Goal: Task Accomplishment & Management: Use online tool/utility

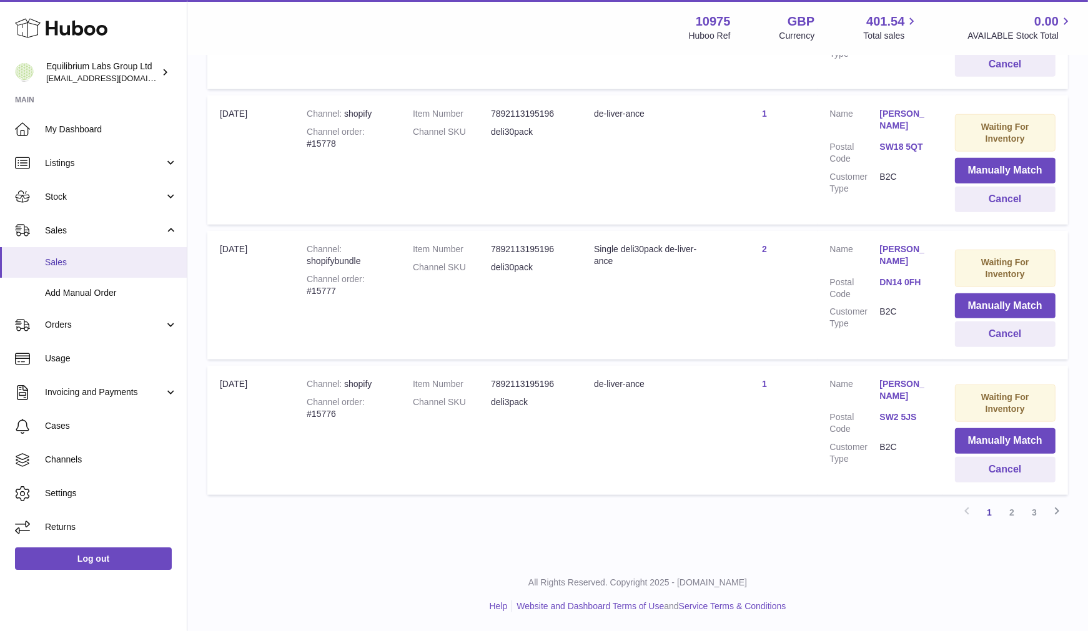
click at [91, 252] on link "Sales" at bounding box center [93, 262] width 187 height 31
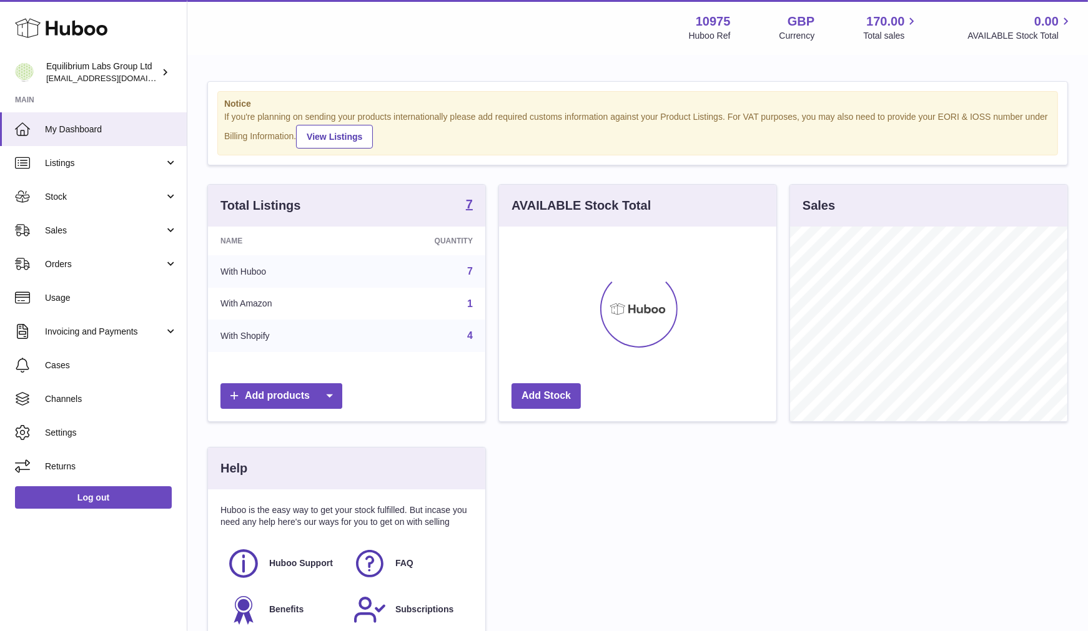
scroll to position [195, 277]
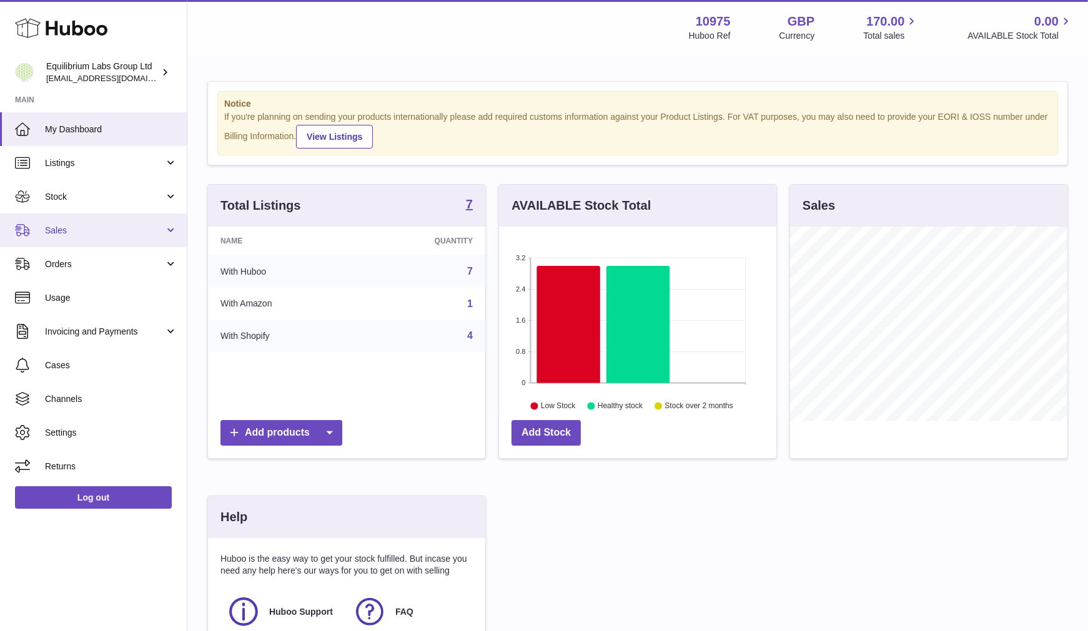
click at [101, 232] on span "Sales" at bounding box center [104, 231] width 119 height 12
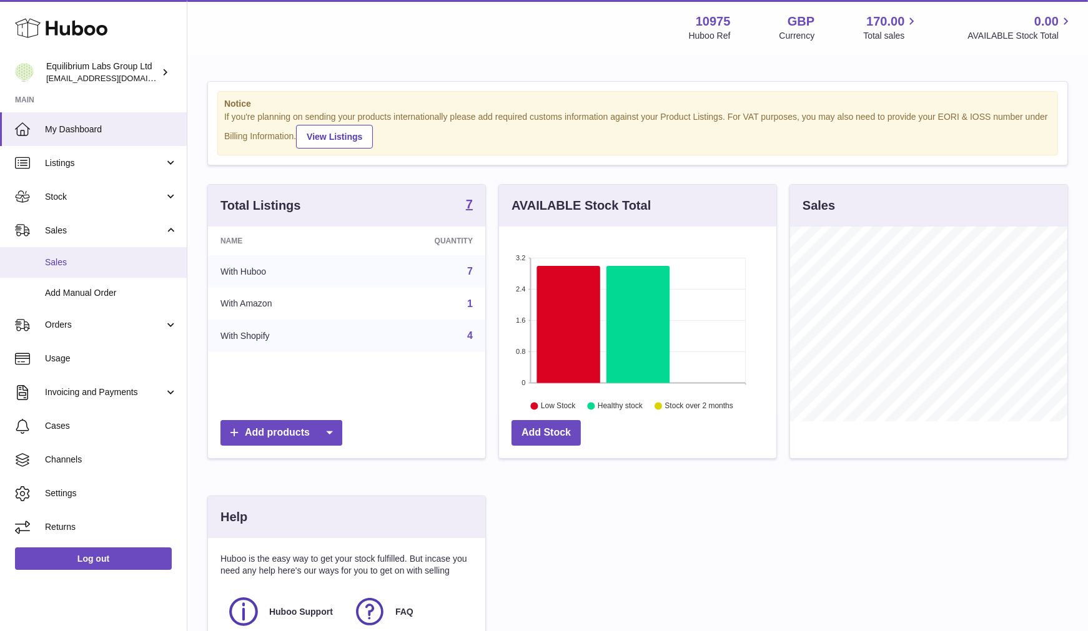
click at [92, 267] on span "Sales" at bounding box center [111, 263] width 132 height 12
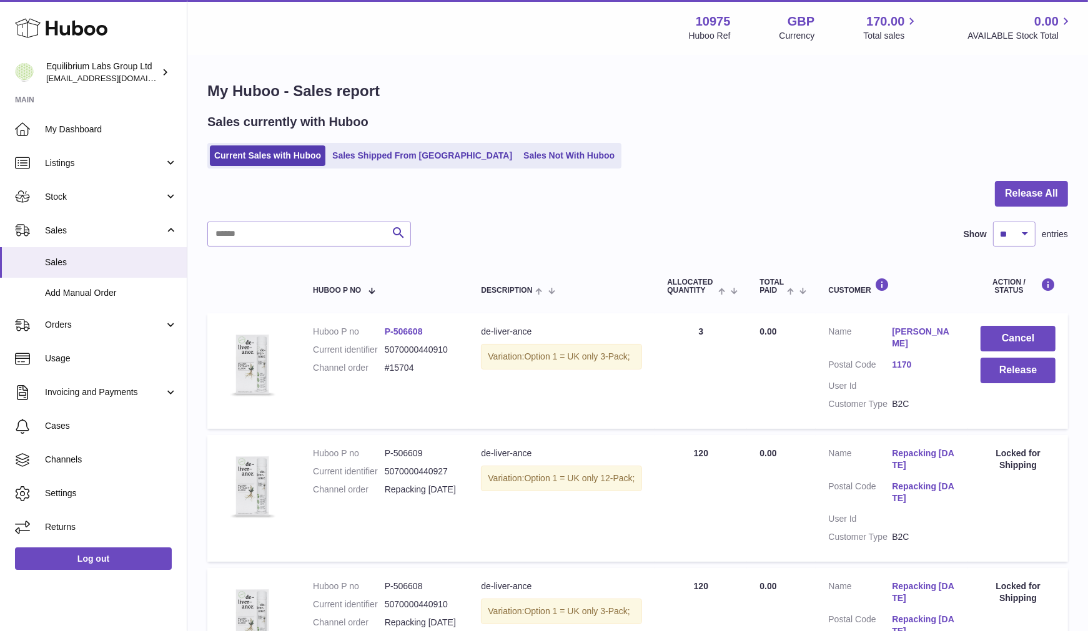
click at [519, 154] on link "Sales Not With Huboo" at bounding box center [569, 155] width 100 height 21
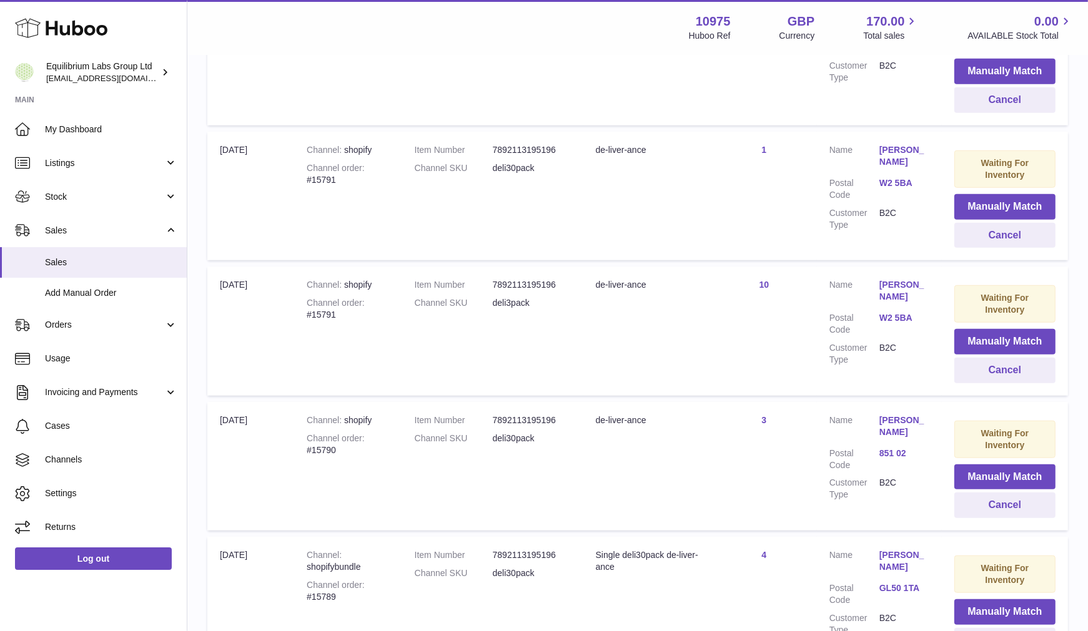
scroll to position [1180, 0]
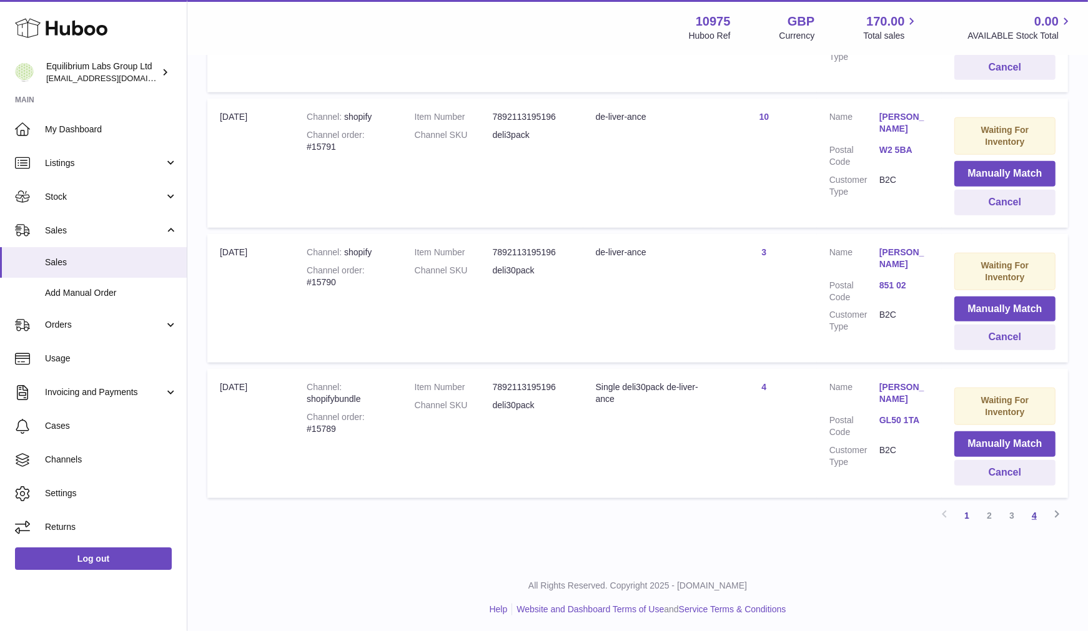
click at [1038, 507] on link "4" at bounding box center [1034, 515] width 22 height 22
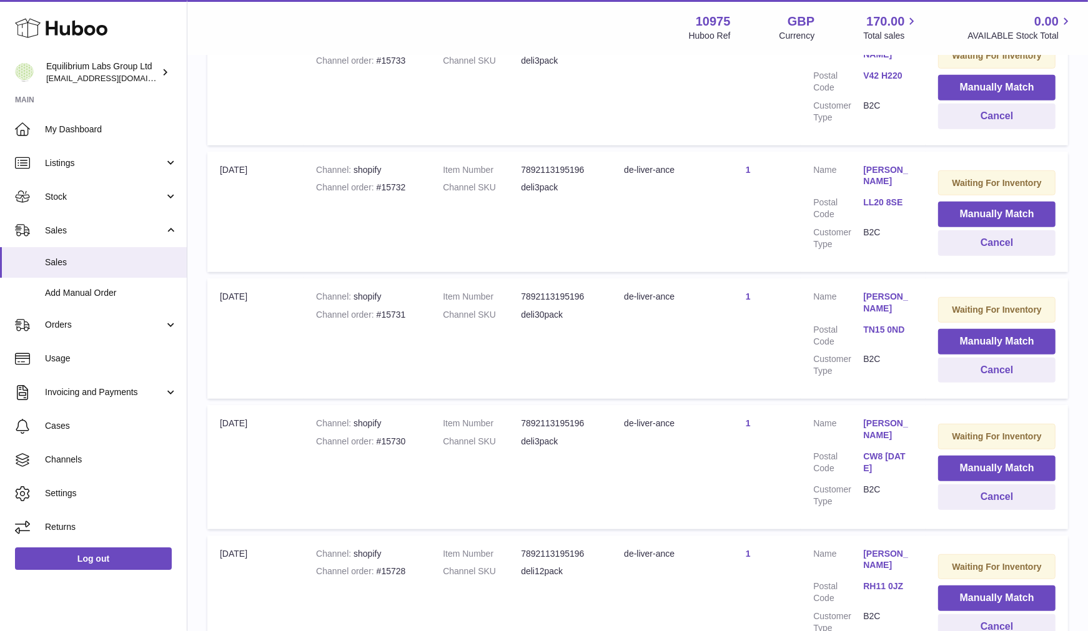
scroll to position [818, 0]
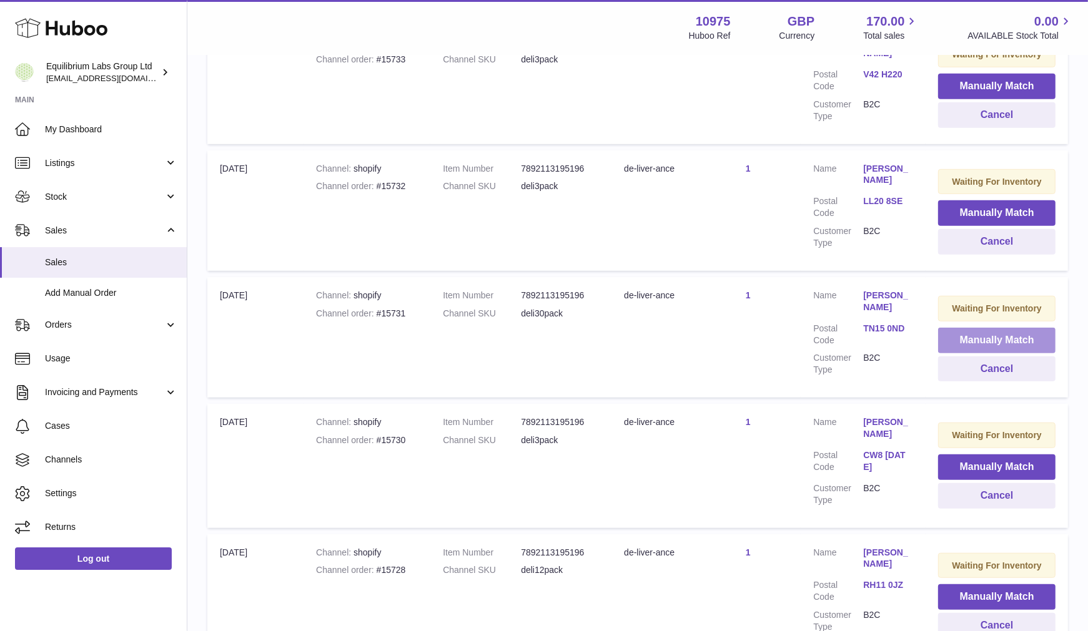
click at [1006, 338] on button "Manually Match" at bounding box center [996, 341] width 117 height 26
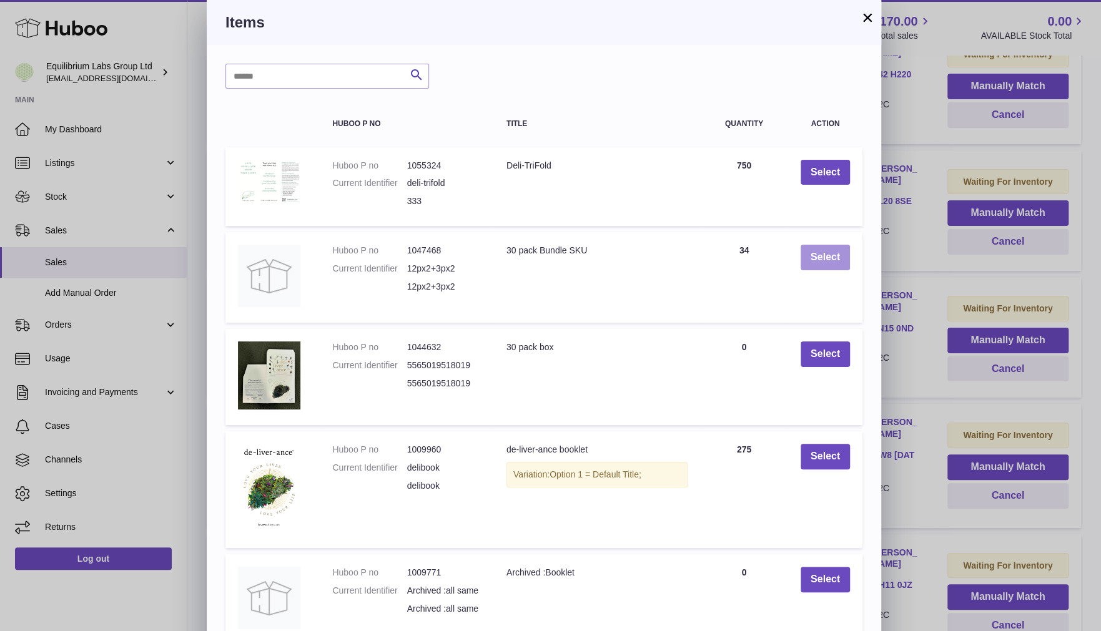
click at [829, 256] on button "Select" at bounding box center [824, 258] width 49 height 26
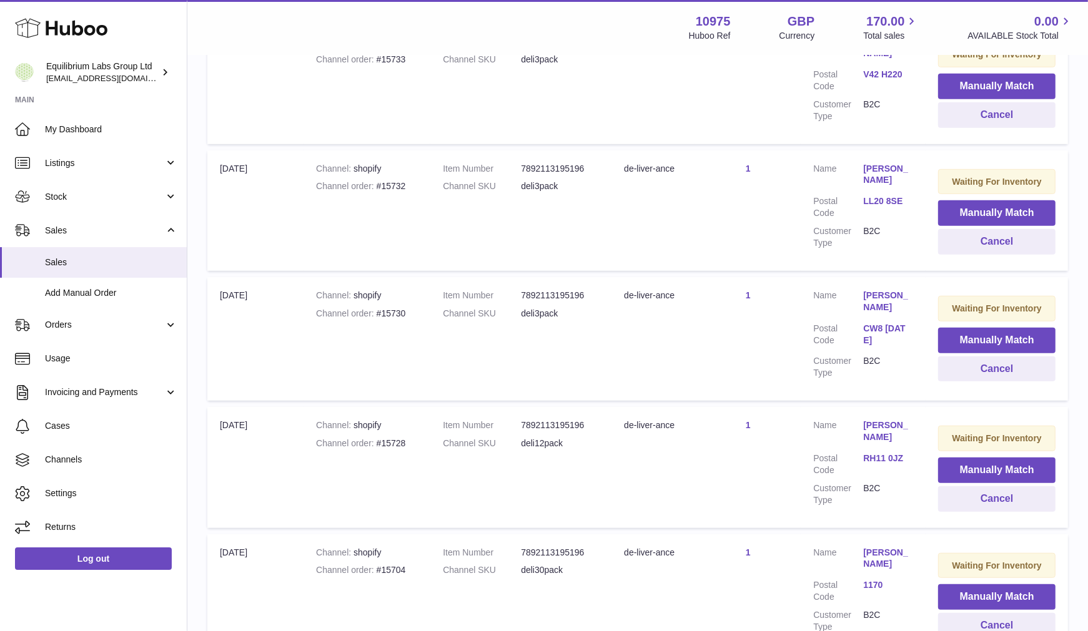
scroll to position [973, 0]
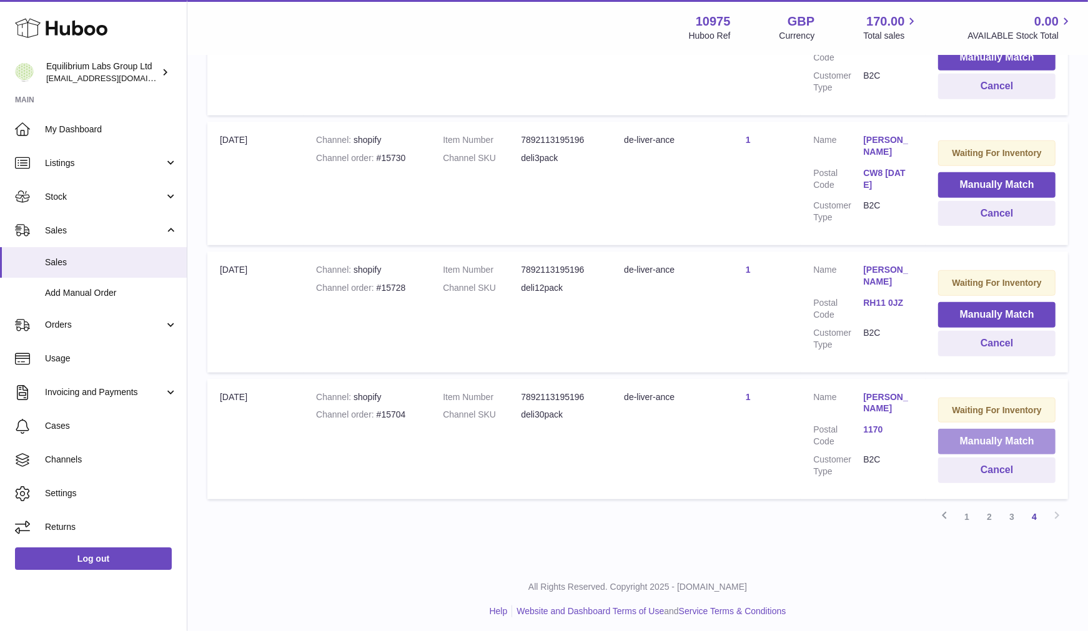
click at [987, 437] on button "Manually Match" at bounding box center [996, 442] width 117 height 26
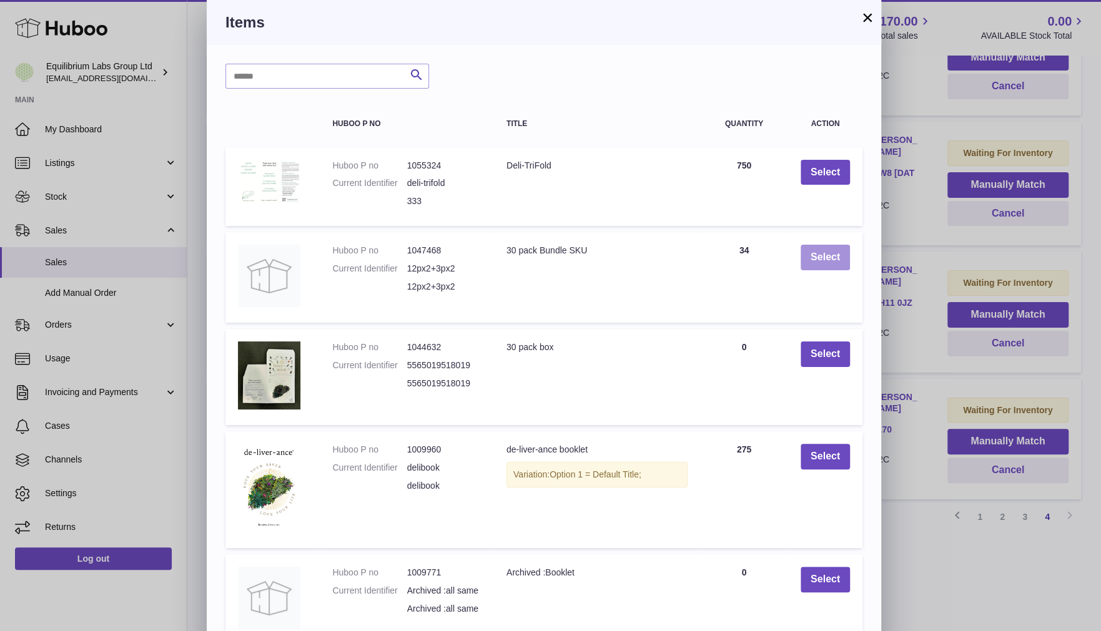
click at [824, 264] on button "Select" at bounding box center [824, 258] width 49 height 26
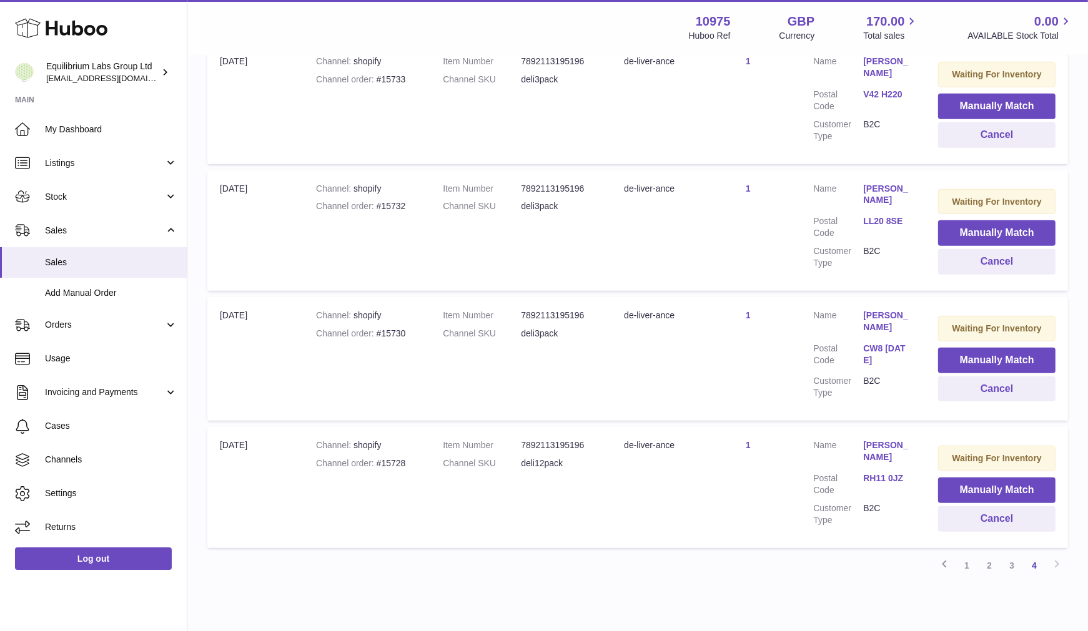
scroll to position [847, 0]
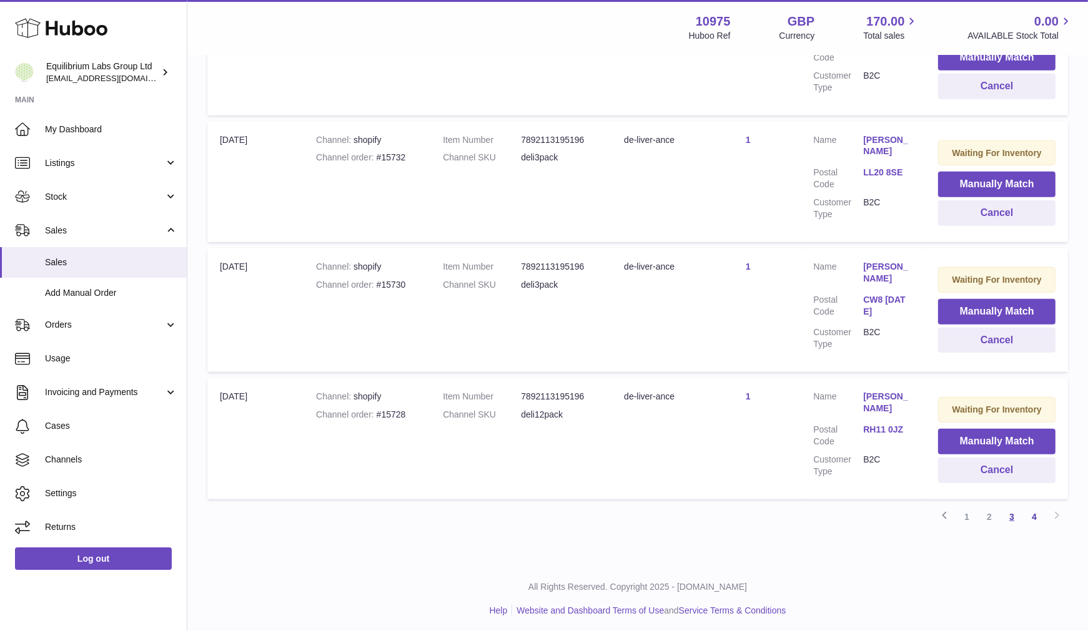
click at [1013, 512] on link "3" at bounding box center [1011, 517] width 22 height 22
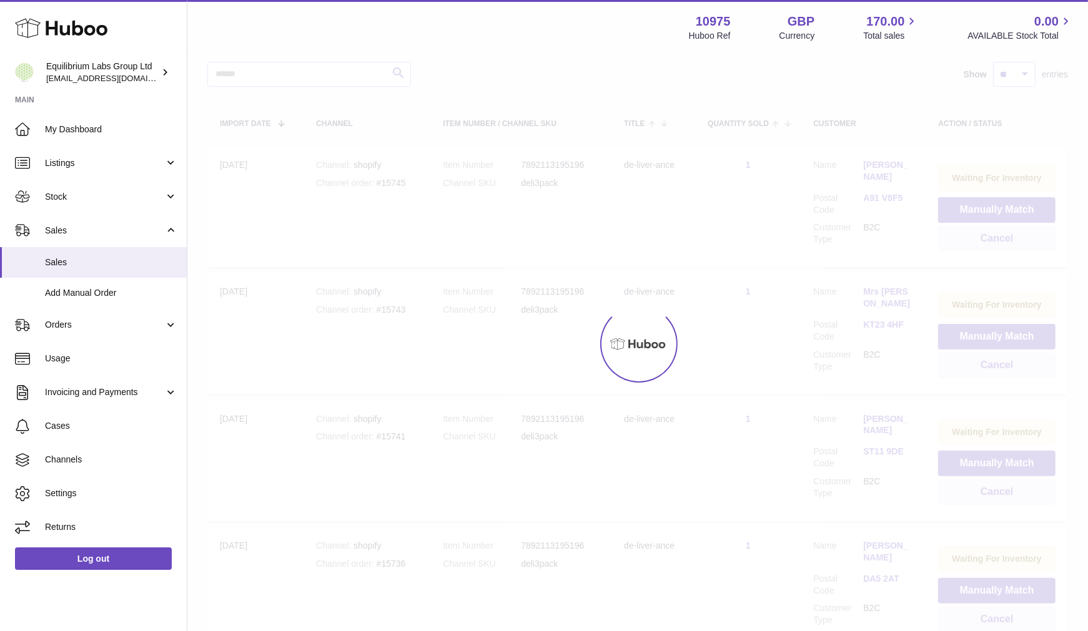
scroll to position [56, 0]
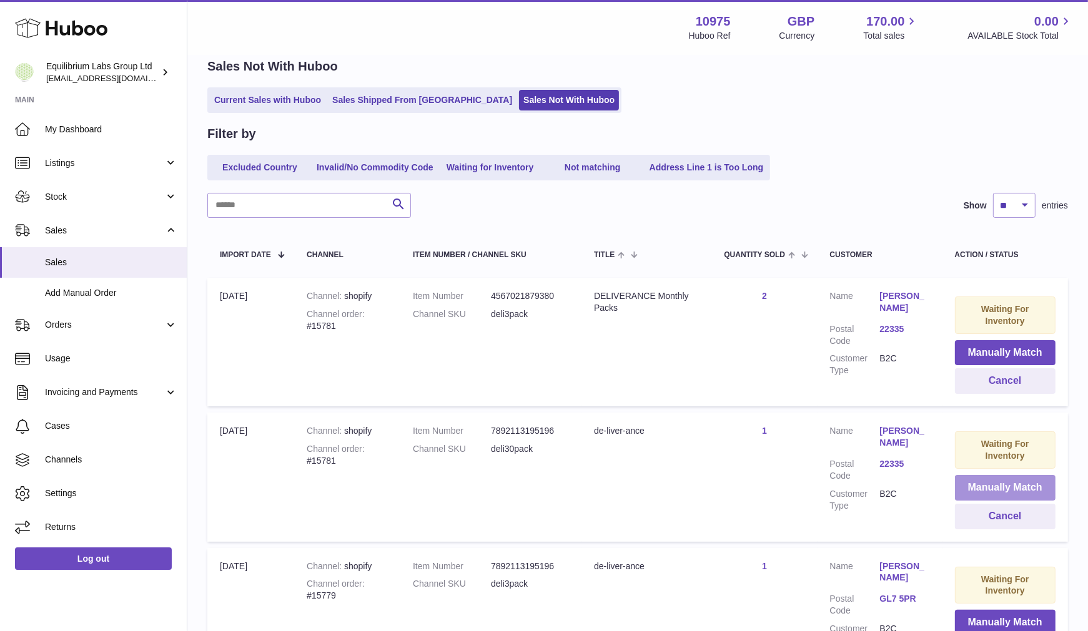
click at [1001, 493] on button "Manually Match" at bounding box center [1005, 488] width 101 height 26
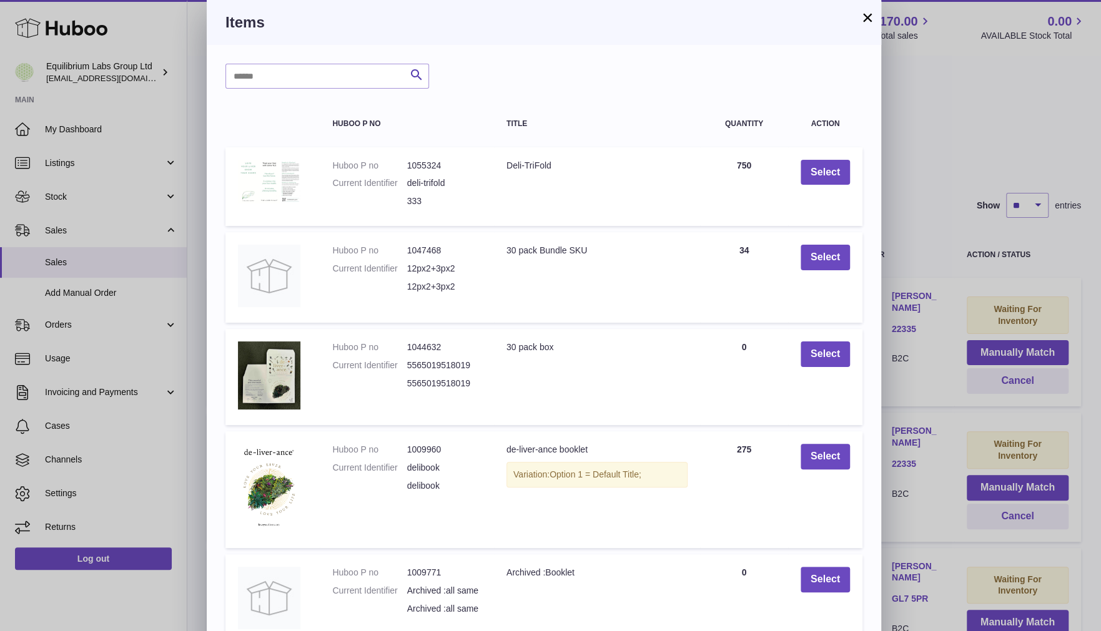
click at [611, 262] on td "Title 30 pack Bundle SKU" at bounding box center [597, 277] width 206 height 91
click at [579, 275] on td "Title 30 pack Bundle SKU" at bounding box center [597, 277] width 206 height 91
click at [820, 257] on button "Select" at bounding box center [824, 258] width 49 height 26
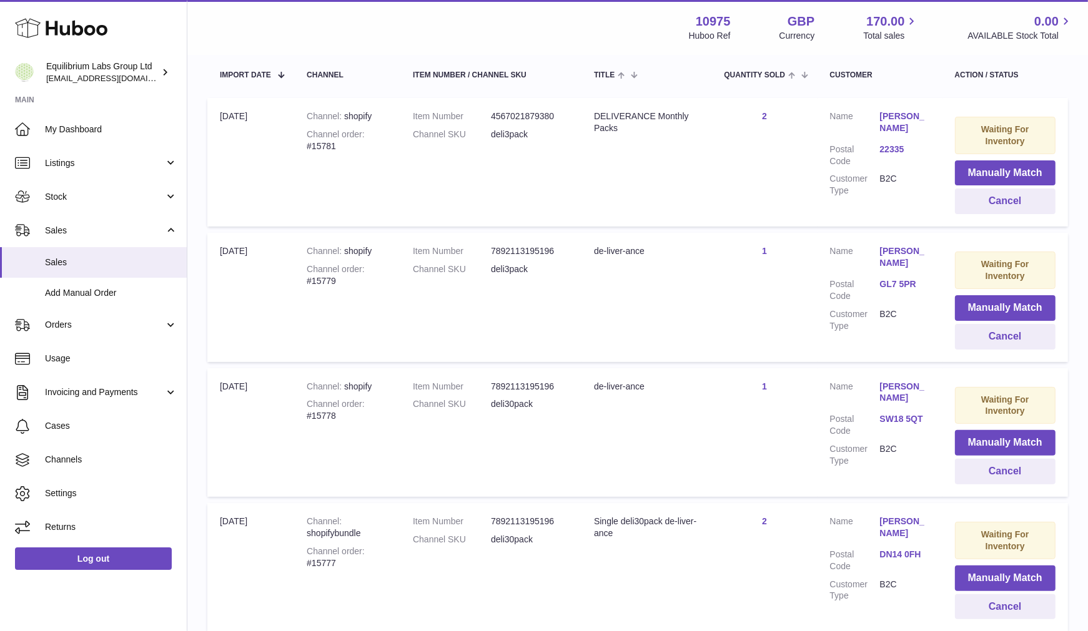
scroll to position [245, 0]
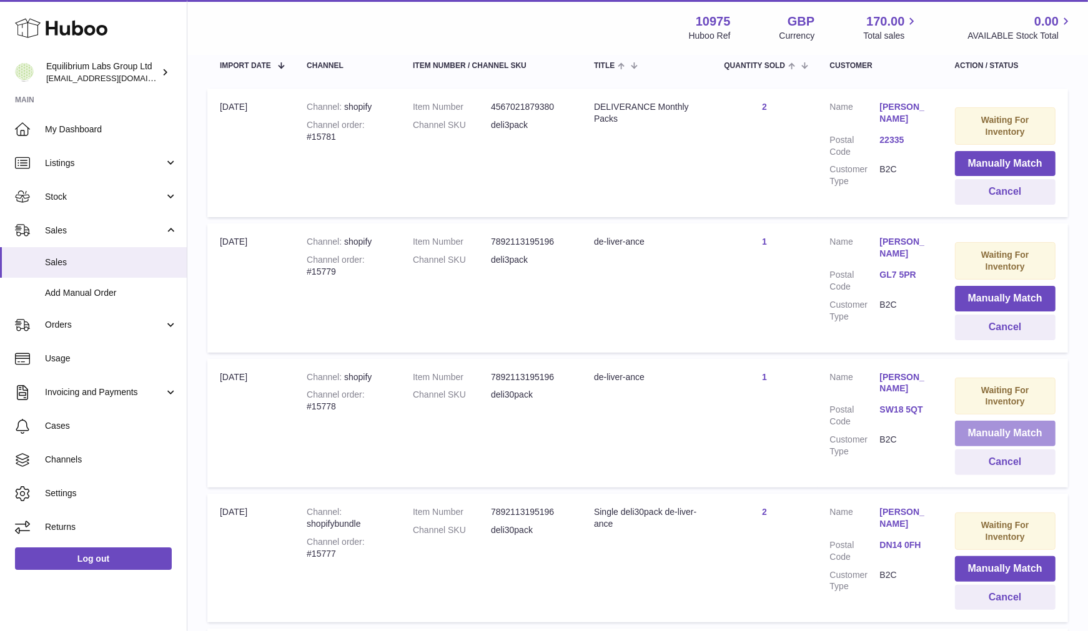
click at [1011, 436] on button "Manually Match" at bounding box center [1005, 434] width 101 height 26
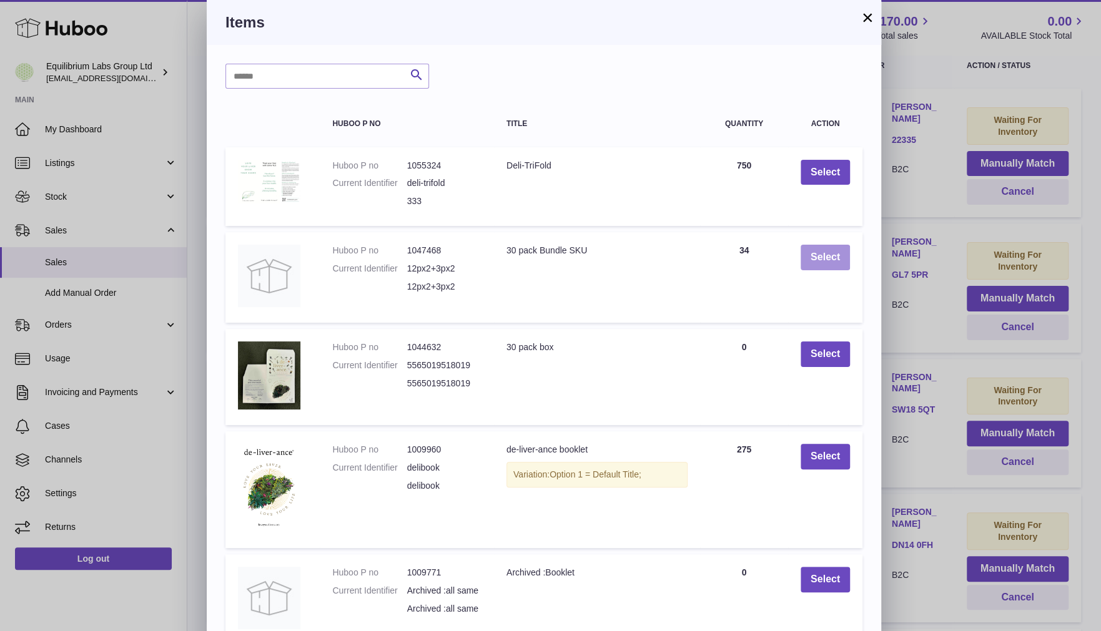
click at [815, 260] on button "Select" at bounding box center [824, 258] width 49 height 26
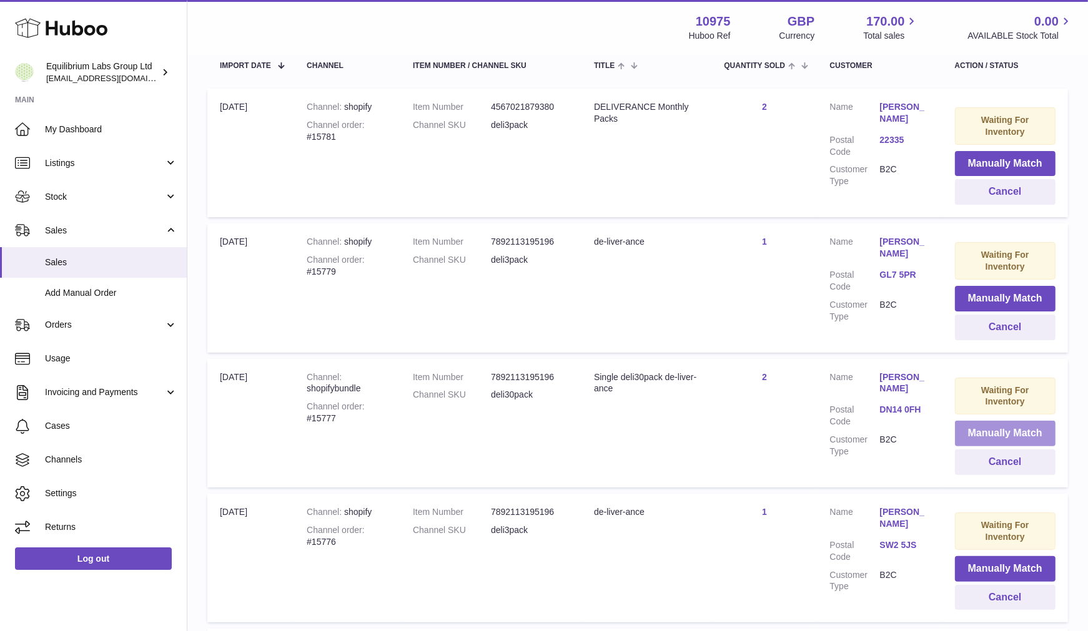
click at [1026, 427] on button "Manually Match" at bounding box center [1005, 434] width 101 height 26
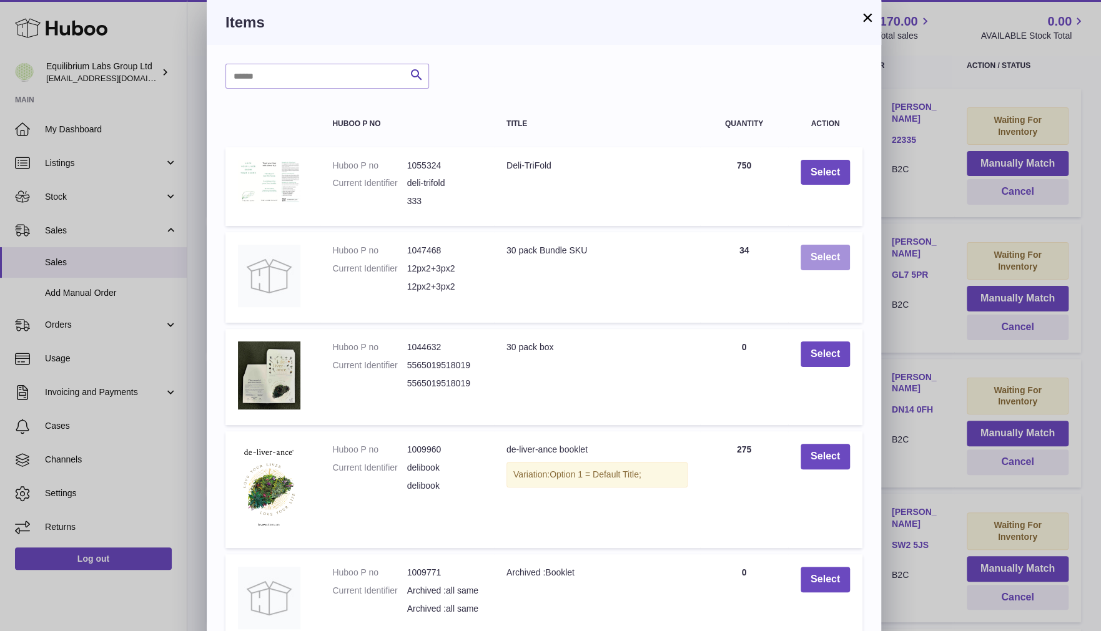
click at [816, 253] on button "Select" at bounding box center [824, 258] width 49 height 26
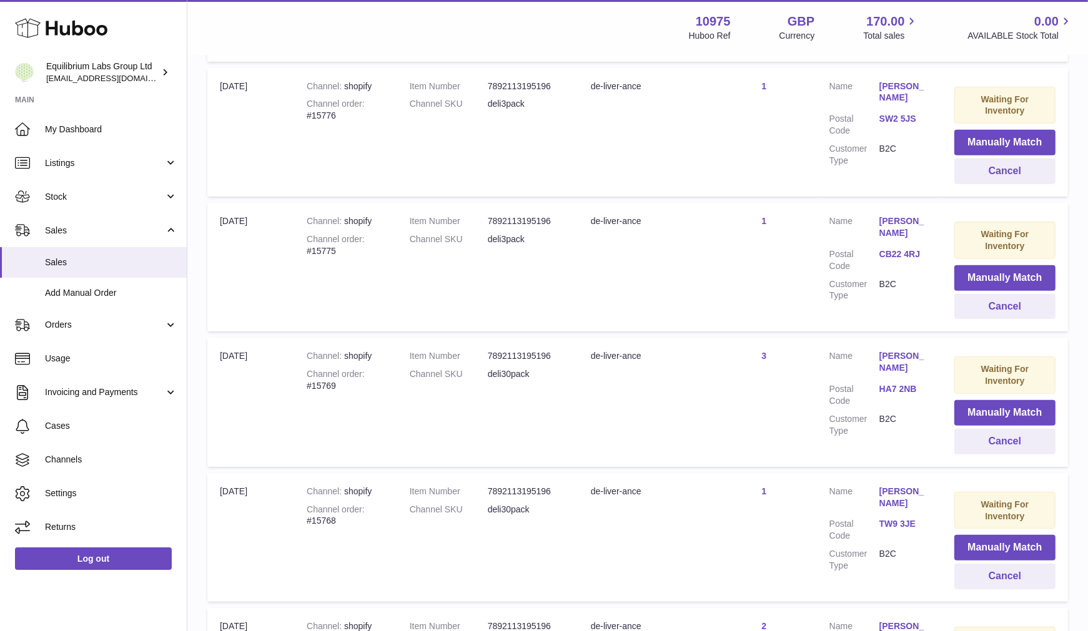
scroll to position [573, 0]
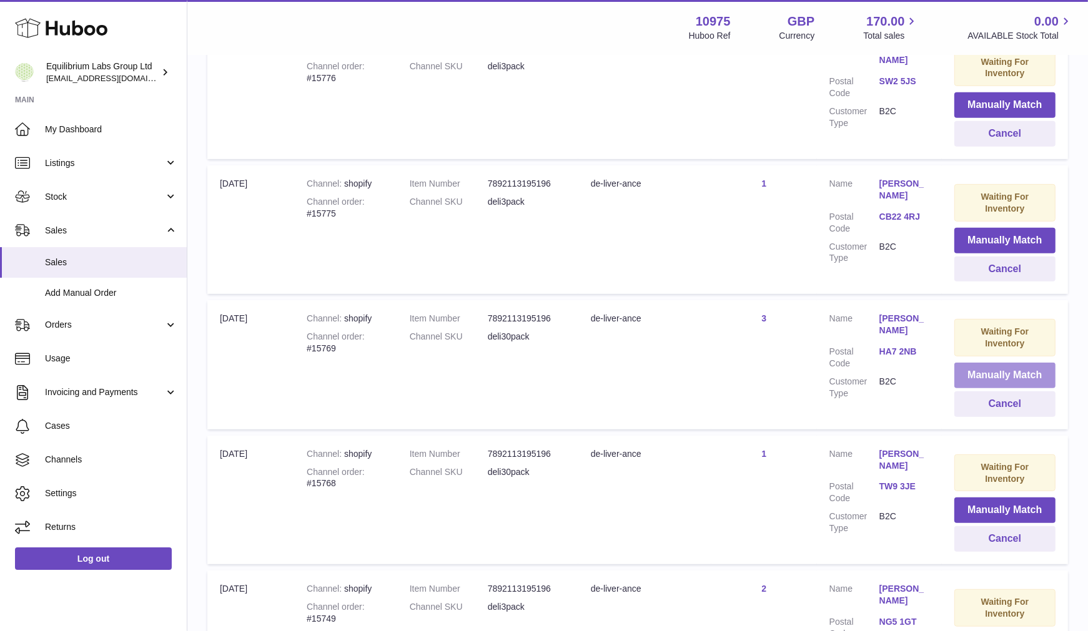
click at [1024, 372] on button "Manually Match" at bounding box center [1004, 376] width 101 height 26
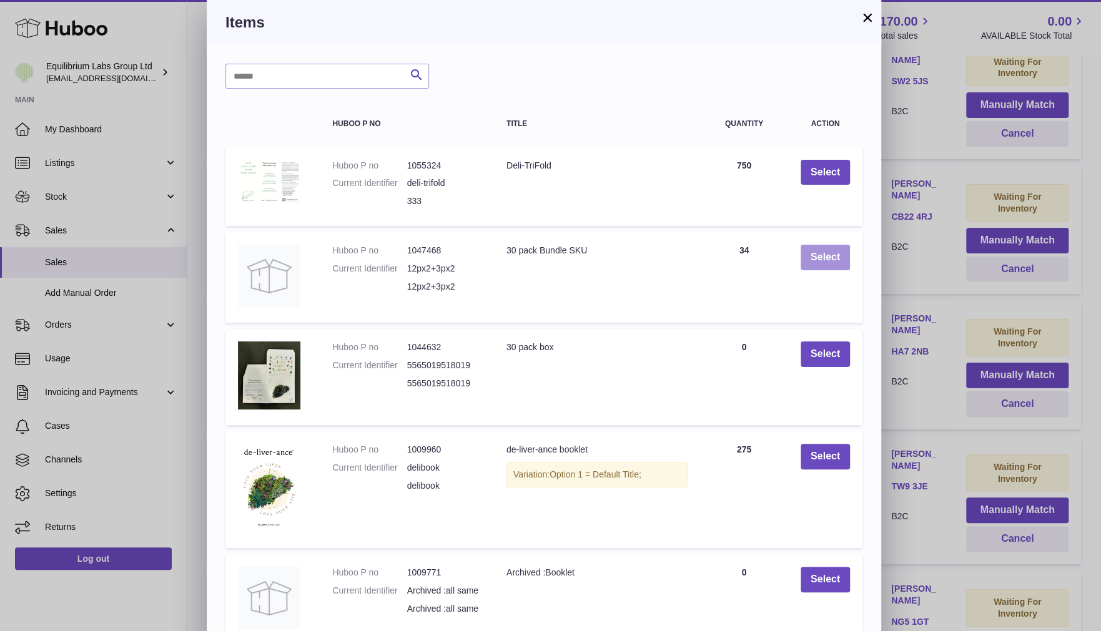
click at [828, 258] on button "Select" at bounding box center [824, 258] width 49 height 26
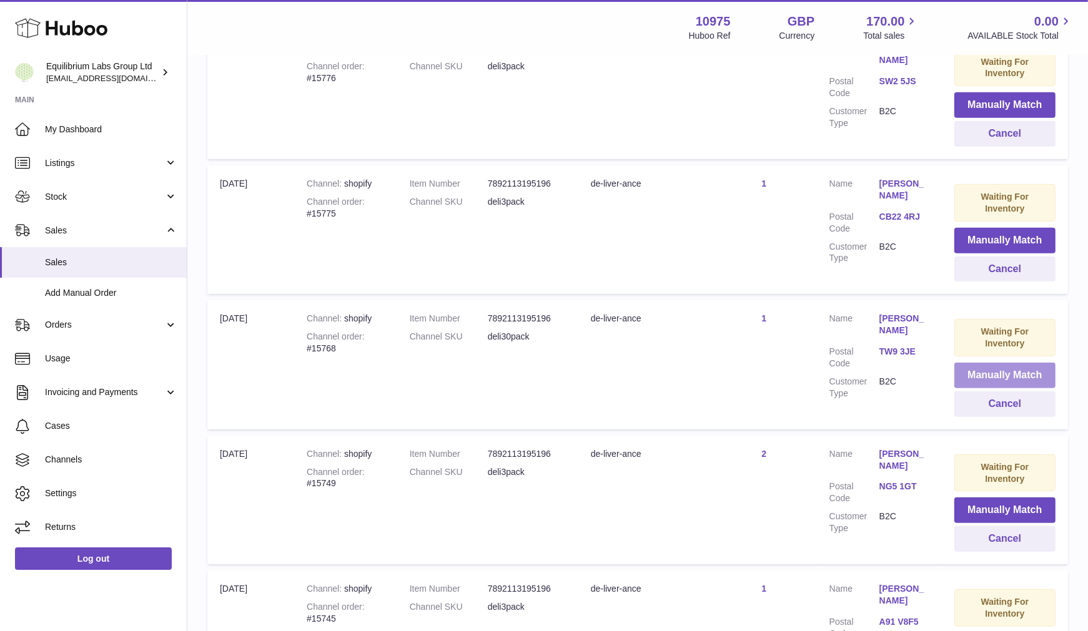
click at [1002, 368] on button "Manually Match" at bounding box center [1004, 376] width 101 height 26
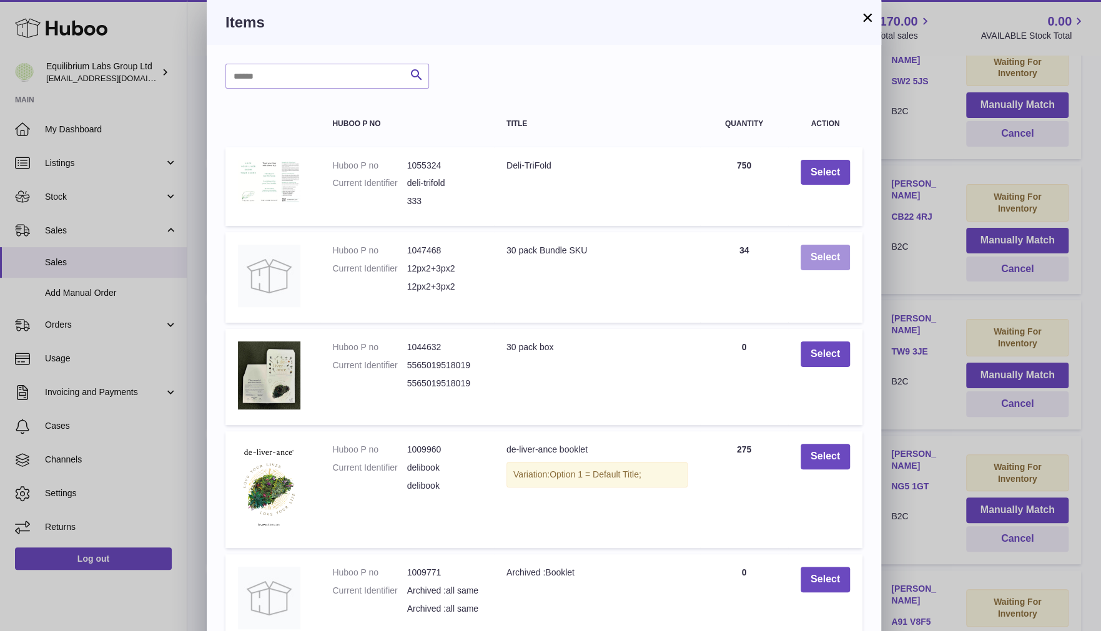
click at [823, 260] on button "Select" at bounding box center [824, 258] width 49 height 26
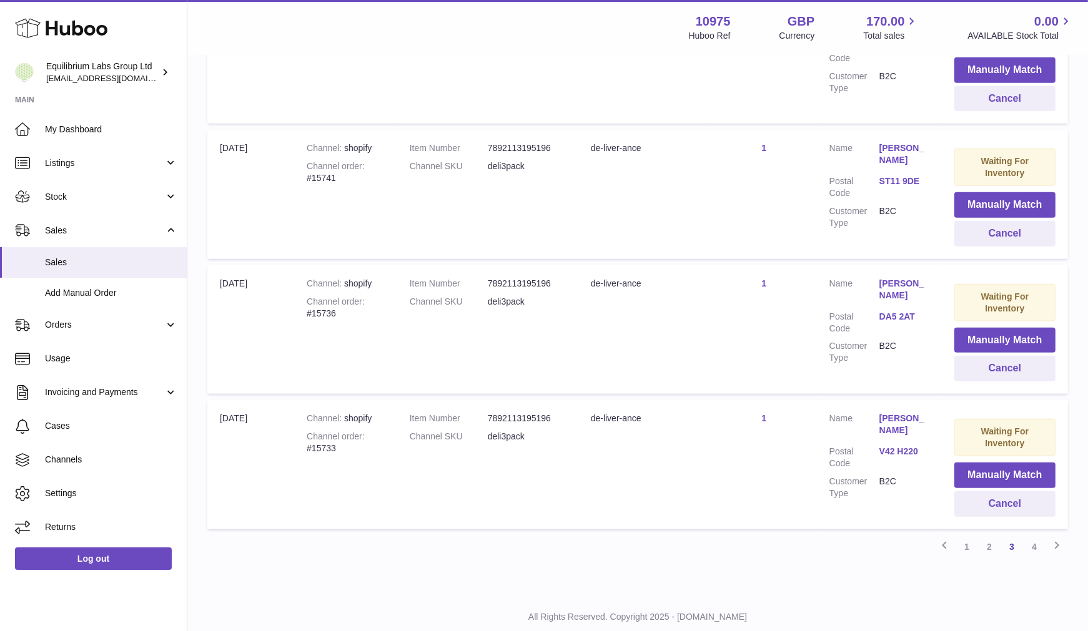
scroll to position [1180, 0]
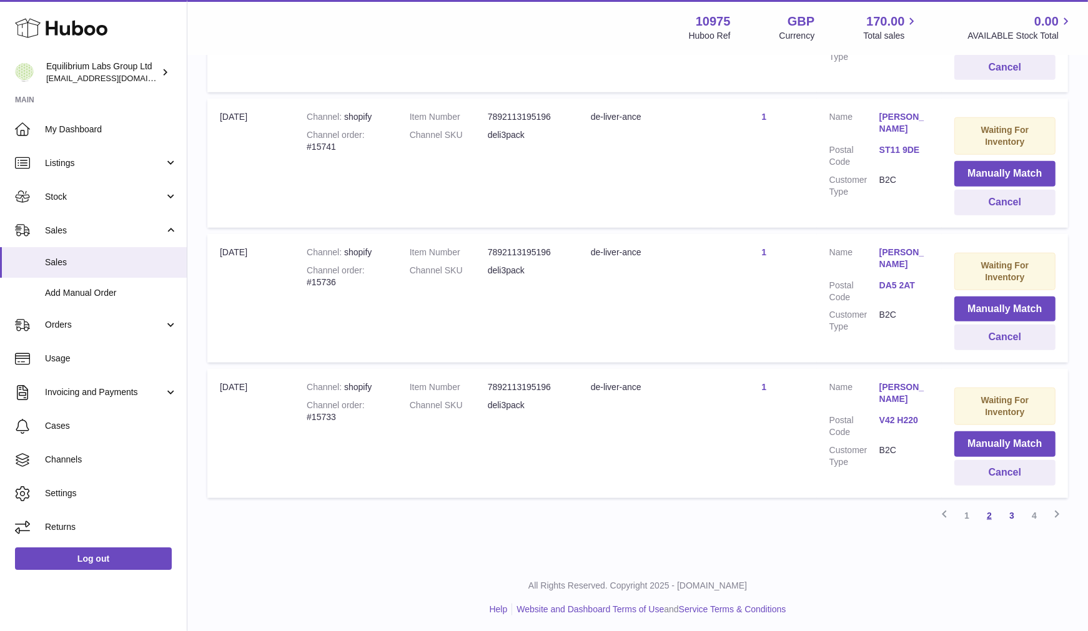
click at [984, 507] on link "2" at bounding box center [989, 515] width 22 height 22
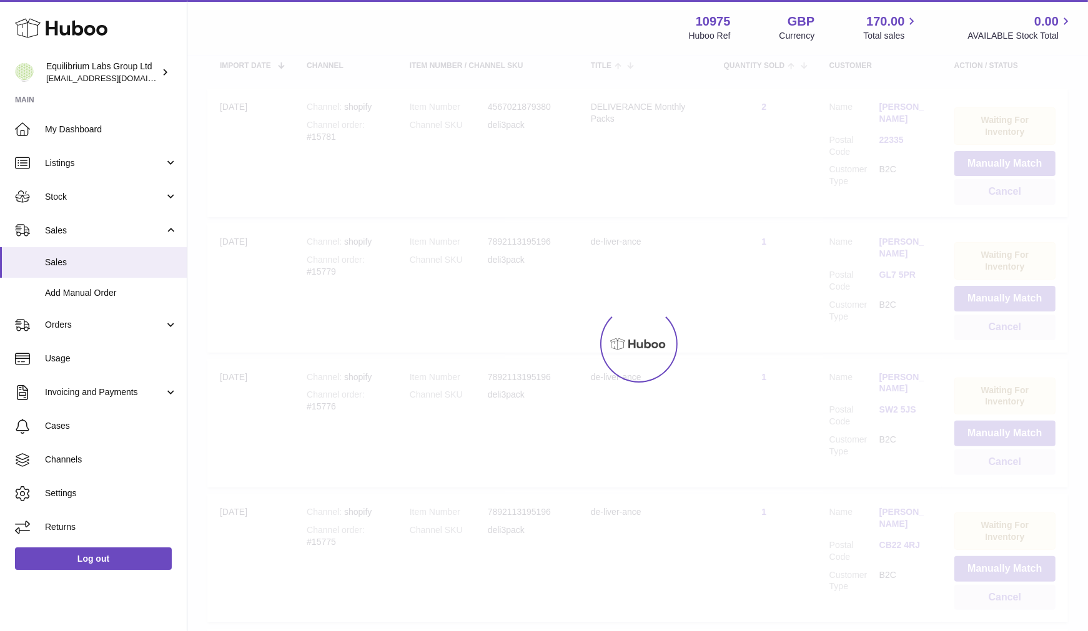
scroll to position [56, 0]
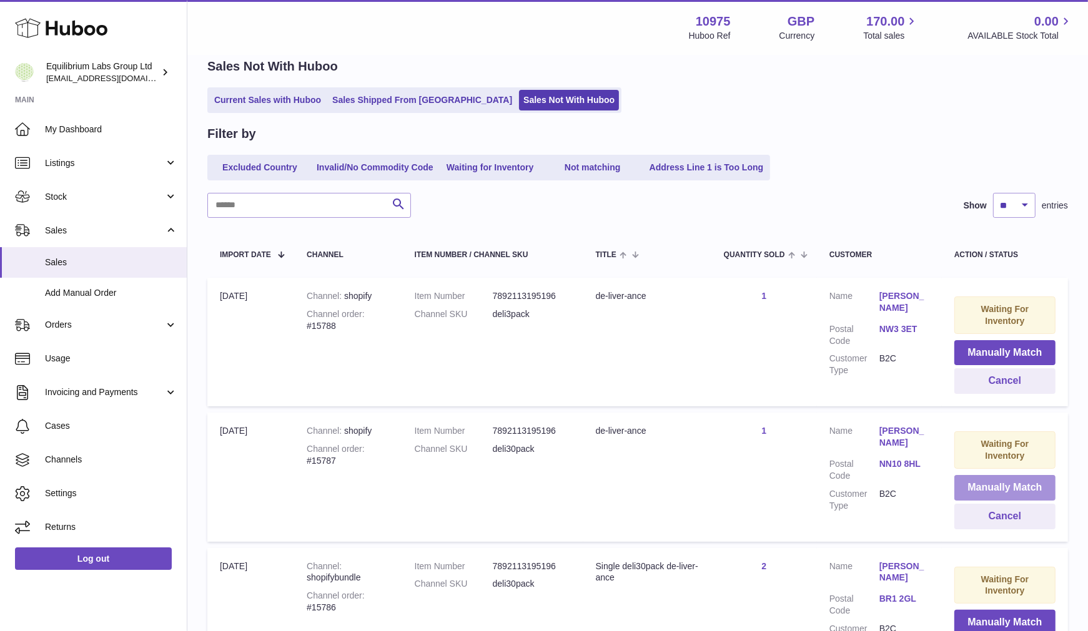
click at [986, 482] on button "Manually Match" at bounding box center [1004, 488] width 101 height 26
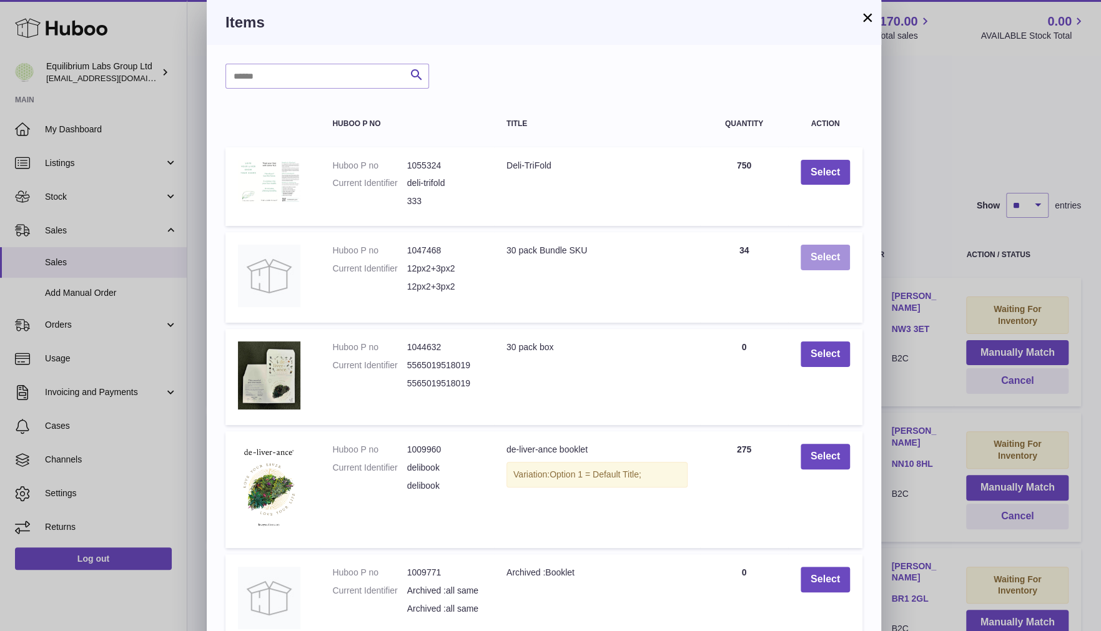
click at [814, 257] on button "Select" at bounding box center [824, 258] width 49 height 26
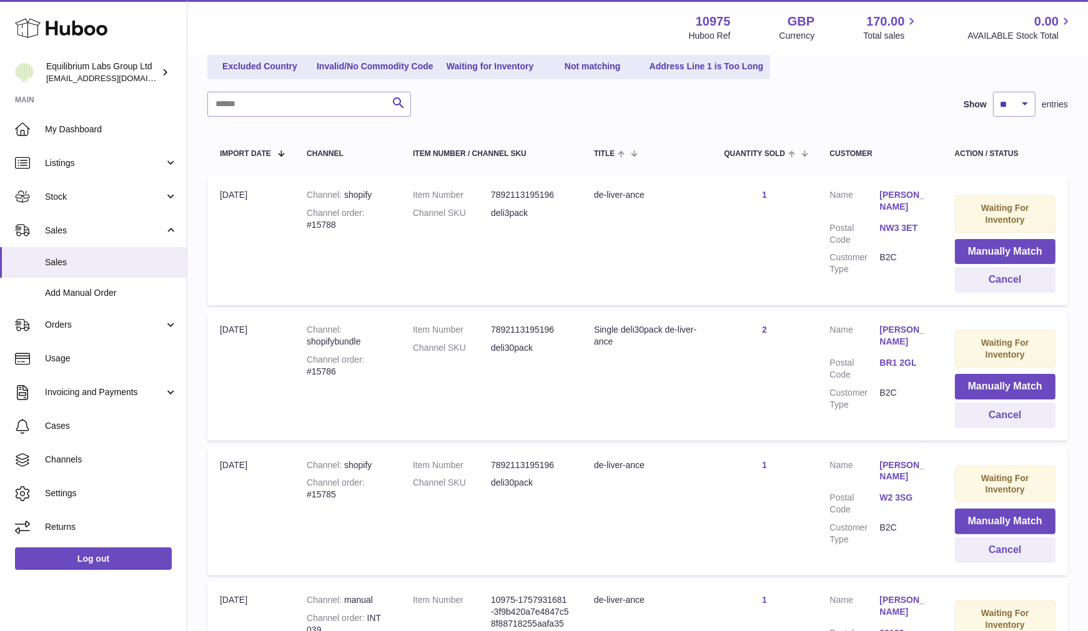
scroll to position [164, 0]
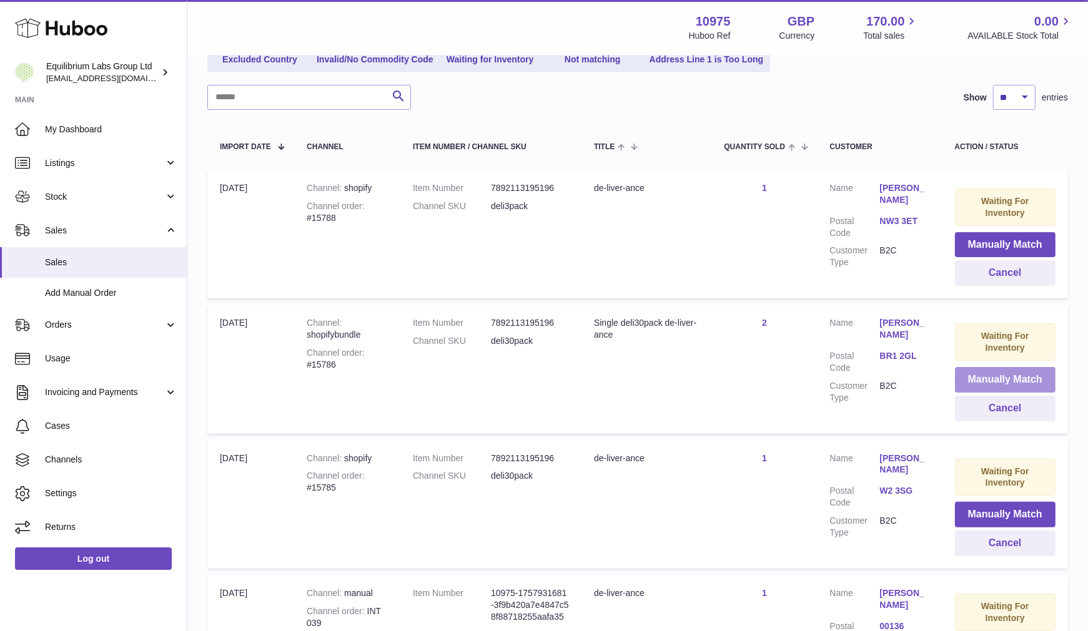
click at [1048, 377] on button "Manually Match" at bounding box center [1005, 380] width 101 height 26
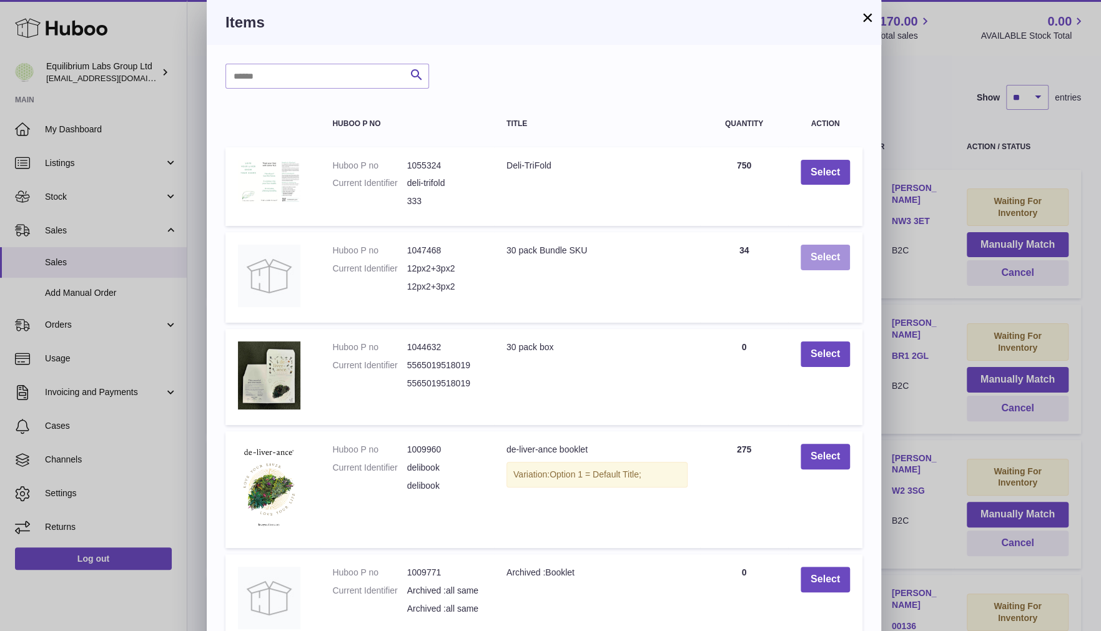
click at [825, 260] on button "Select" at bounding box center [824, 258] width 49 height 26
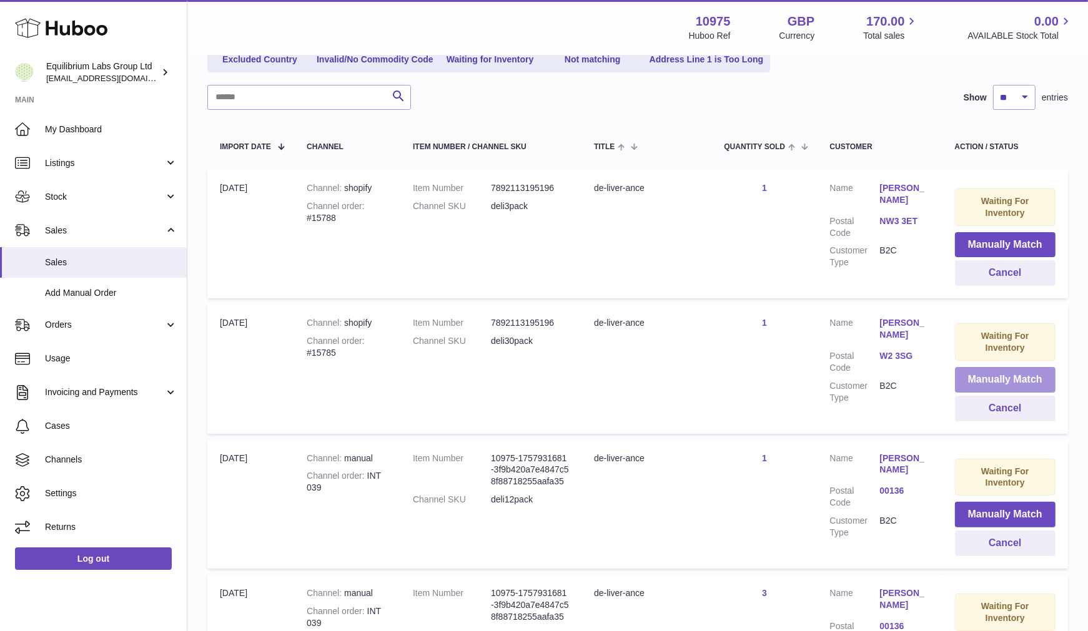
click at [996, 376] on button "Manually Match" at bounding box center [1005, 380] width 101 height 26
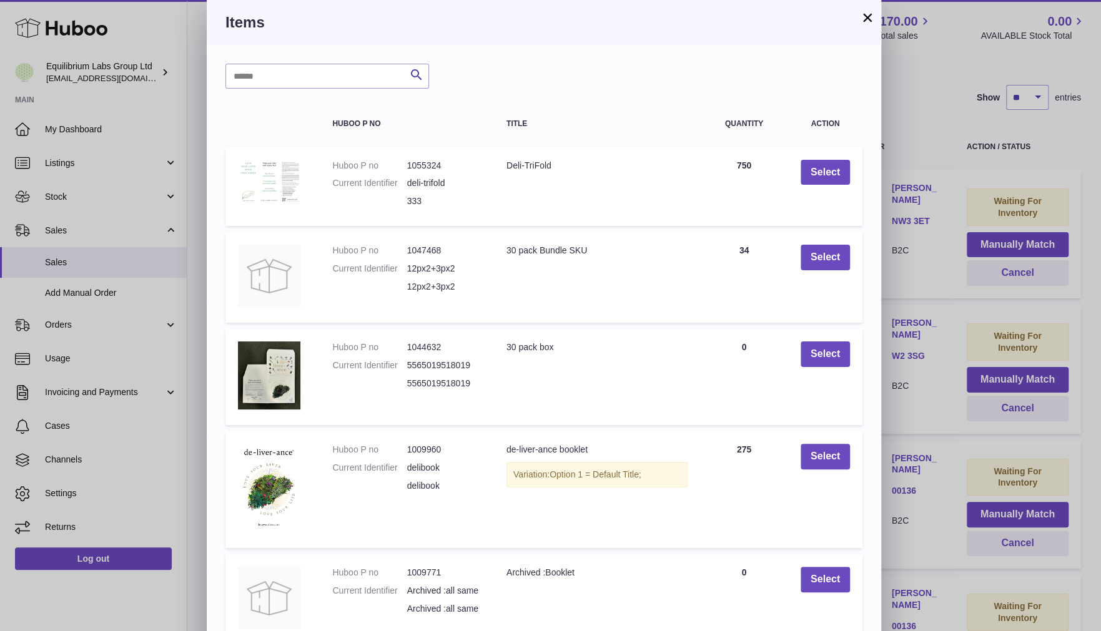
click at [814, 272] on td "Select" at bounding box center [825, 277] width 74 height 91
click at [814, 257] on button "Select" at bounding box center [824, 258] width 49 height 26
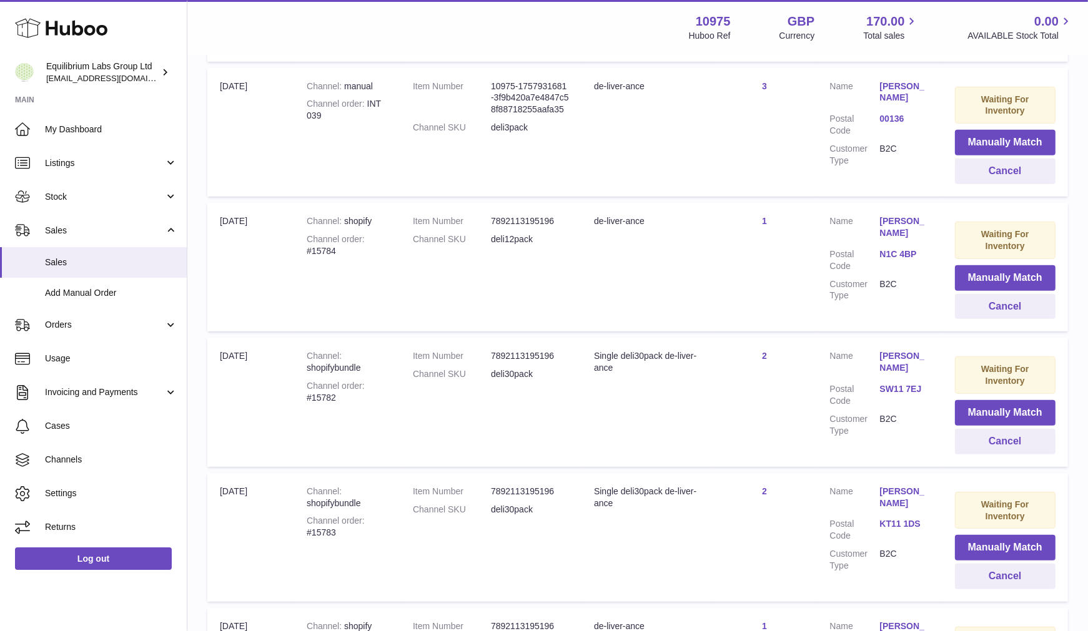
scroll to position [559, 0]
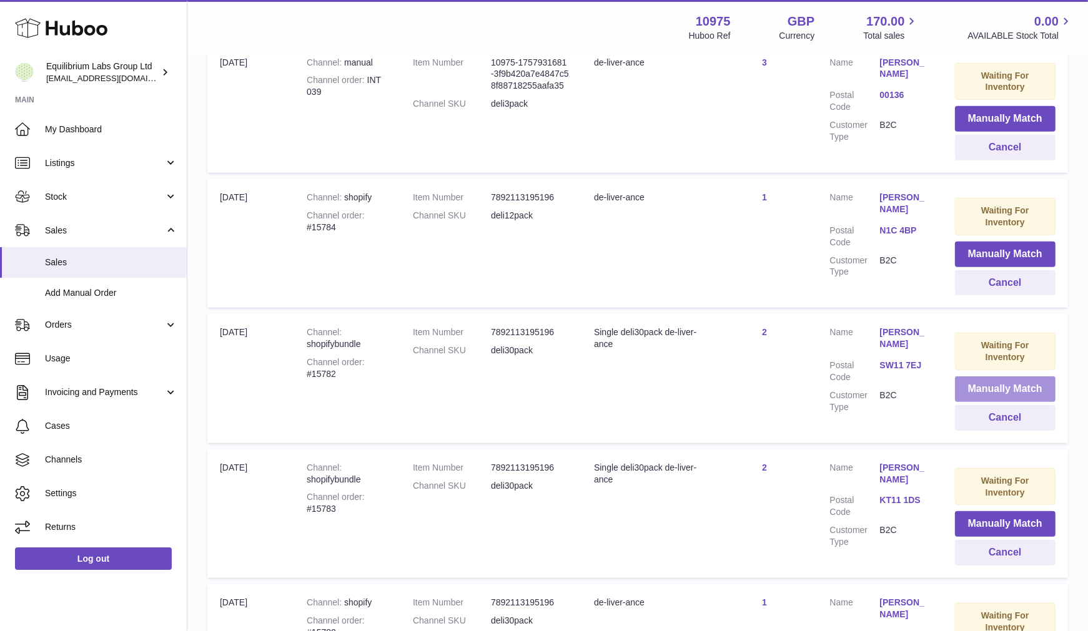
click at [1005, 390] on button "Manually Match" at bounding box center [1005, 389] width 101 height 26
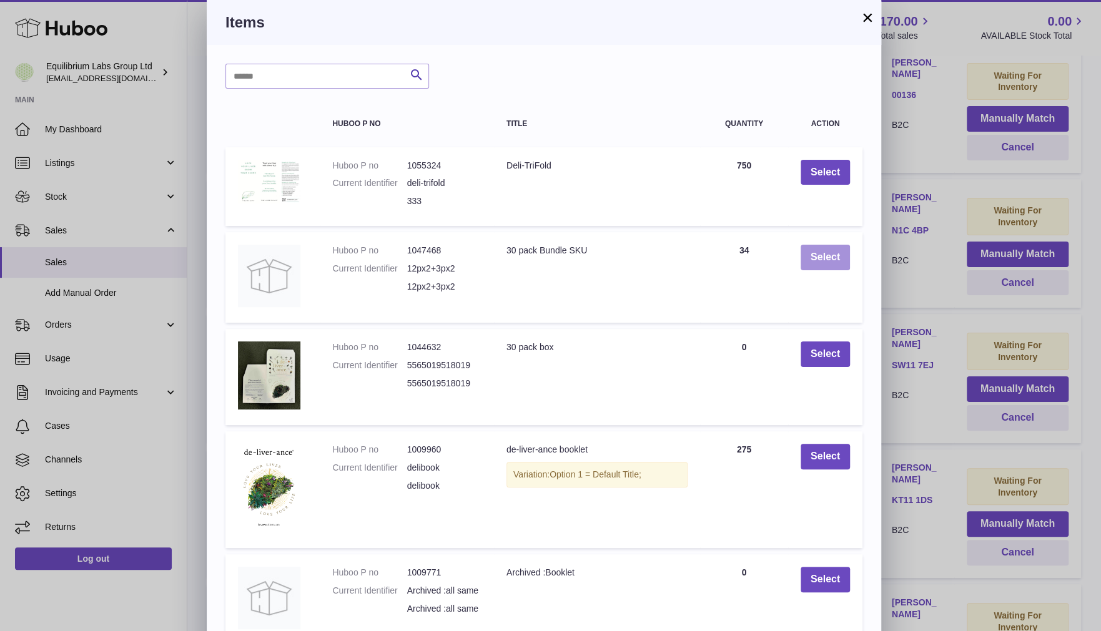
click at [820, 258] on button "Select" at bounding box center [824, 258] width 49 height 26
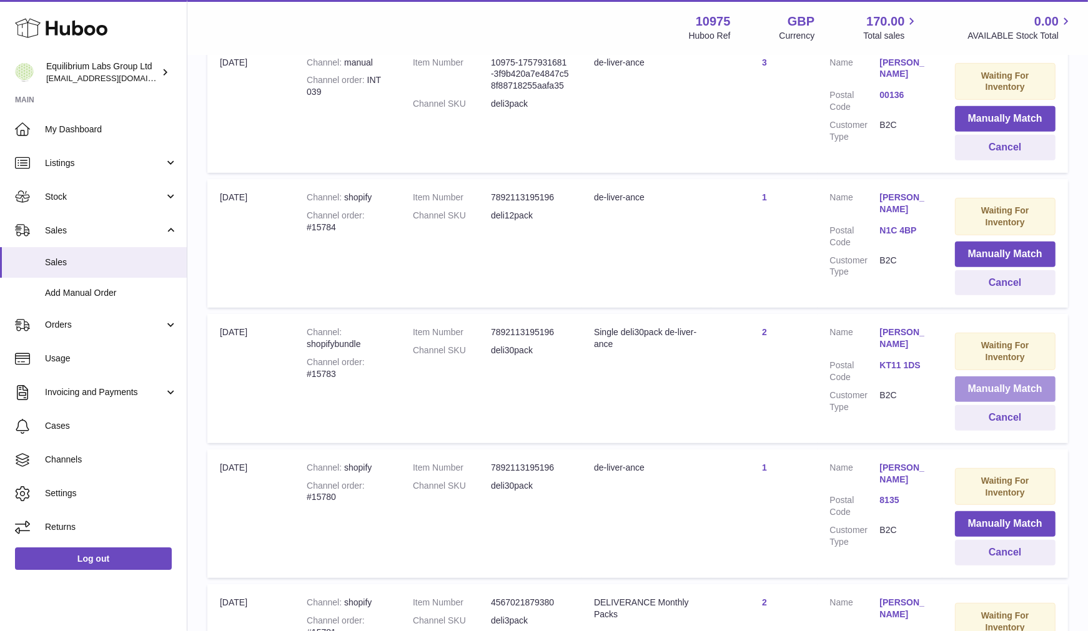
click at [1005, 389] on button "Manually Match" at bounding box center [1005, 389] width 101 height 26
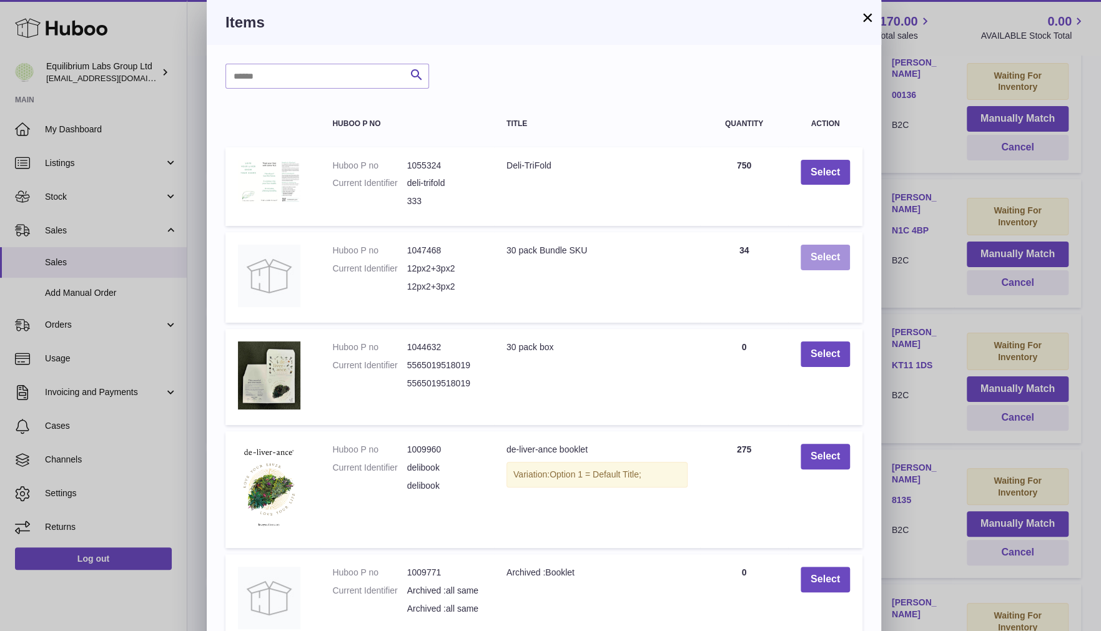
click at [821, 257] on button "Select" at bounding box center [824, 258] width 49 height 26
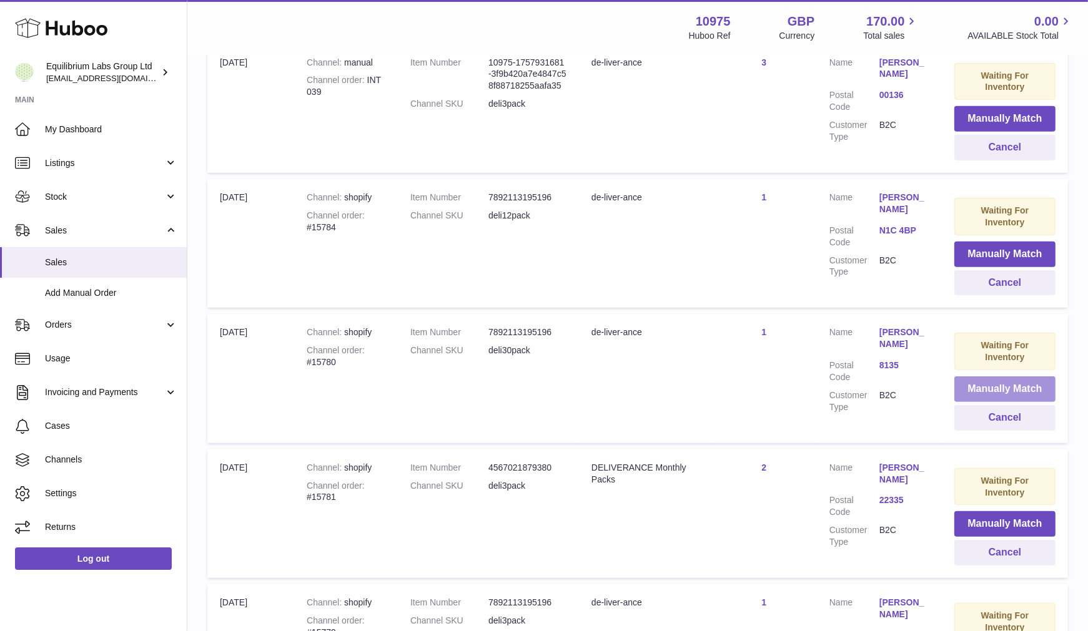
click at [1014, 396] on button "Manually Match" at bounding box center [1004, 389] width 101 height 26
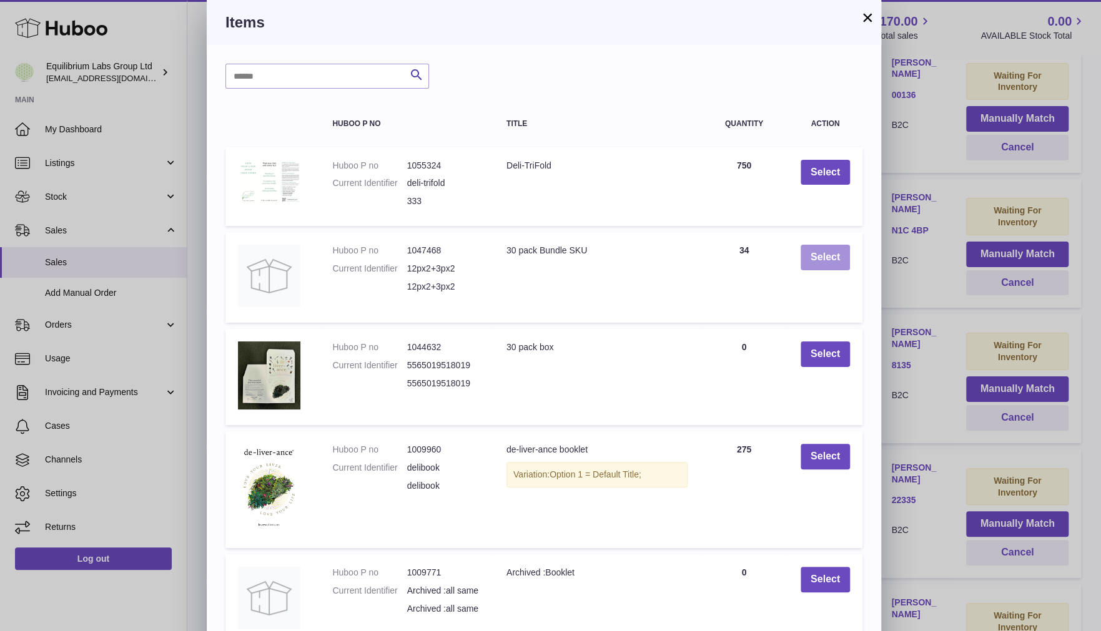
click at [825, 257] on button "Select" at bounding box center [824, 258] width 49 height 26
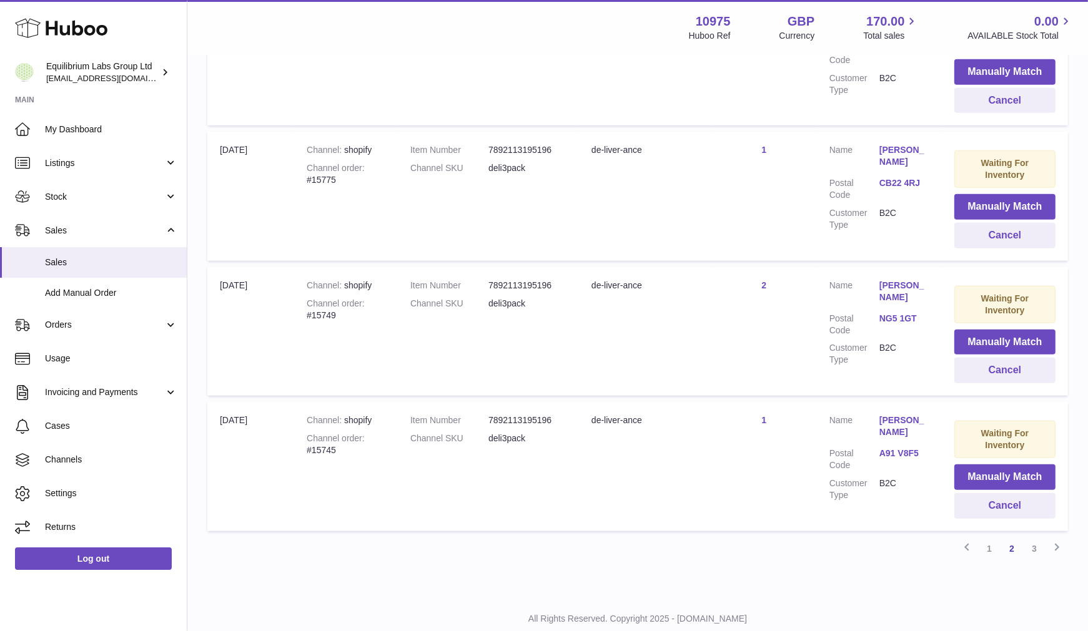
scroll to position [1180, 0]
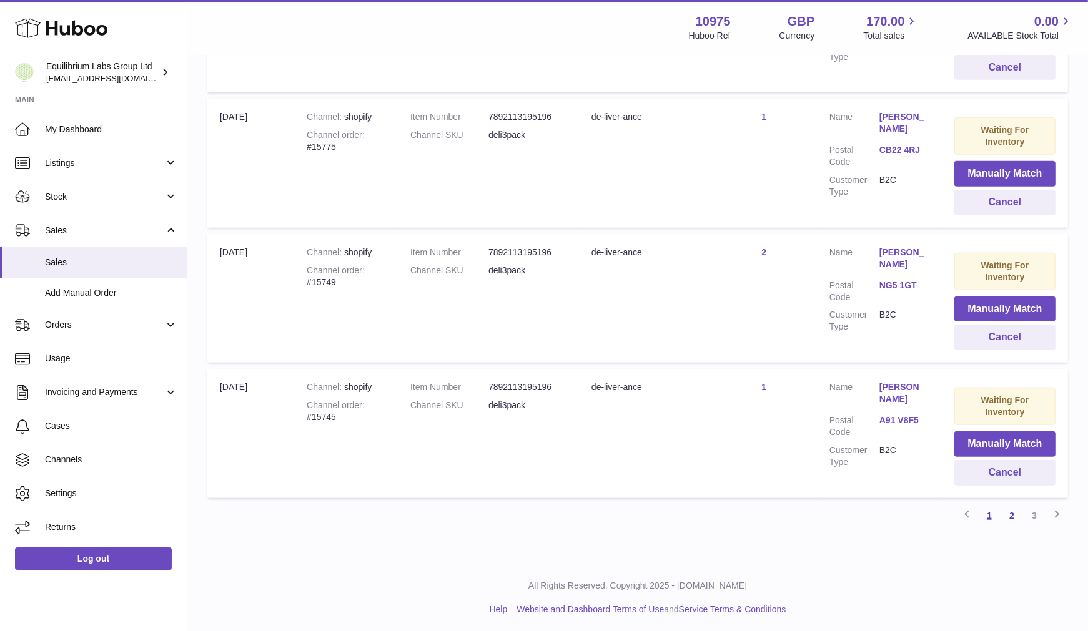
click at [993, 512] on link "1" at bounding box center [989, 515] width 22 height 22
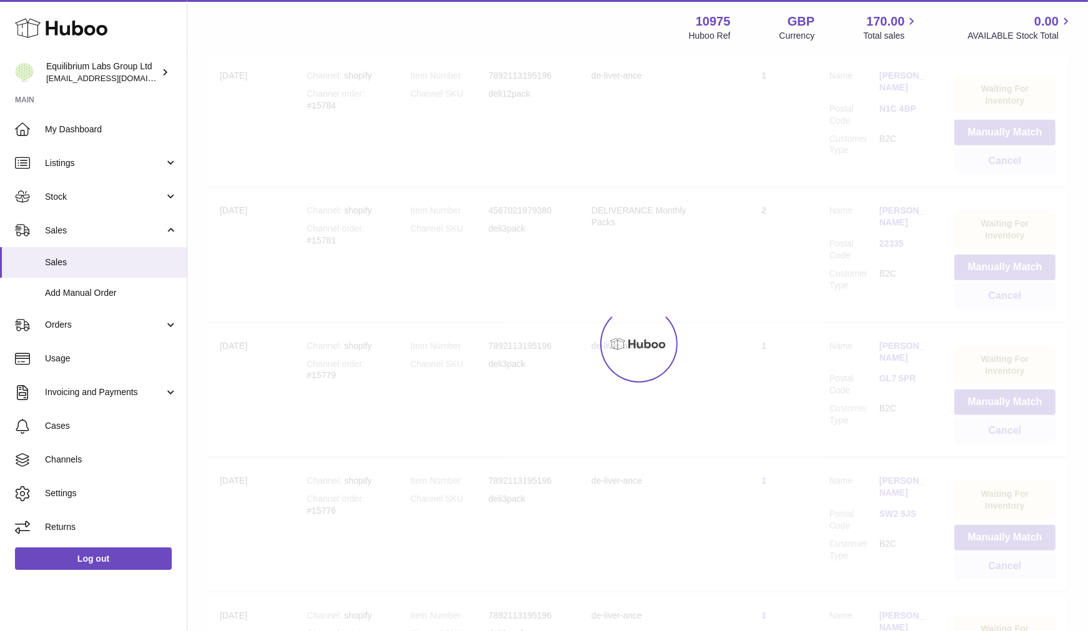
scroll to position [56, 0]
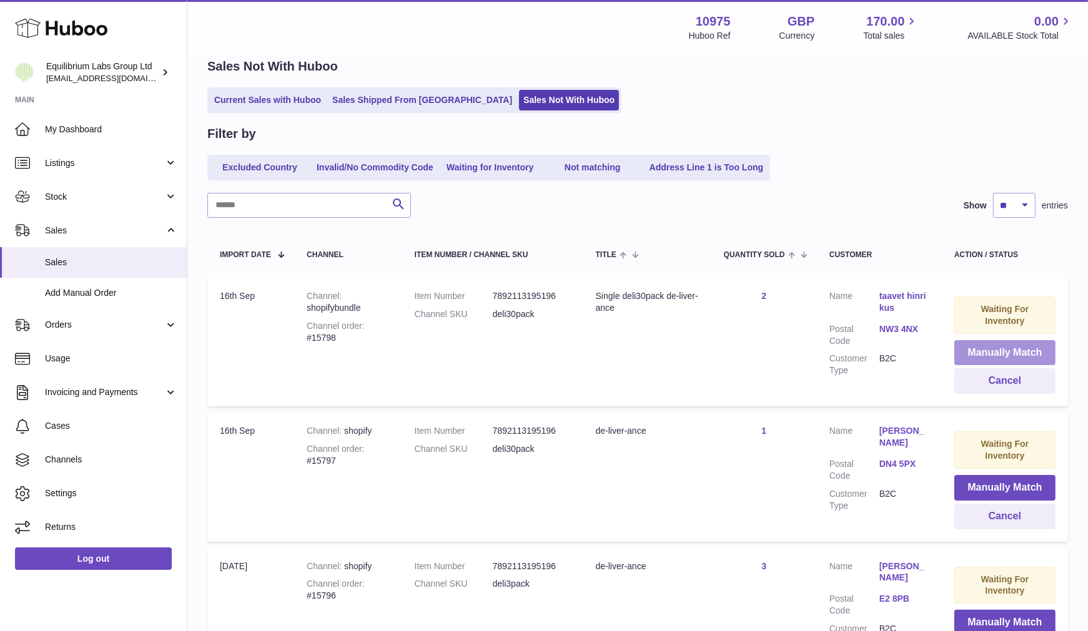
click at [969, 350] on button "Manually Match" at bounding box center [1004, 353] width 101 height 26
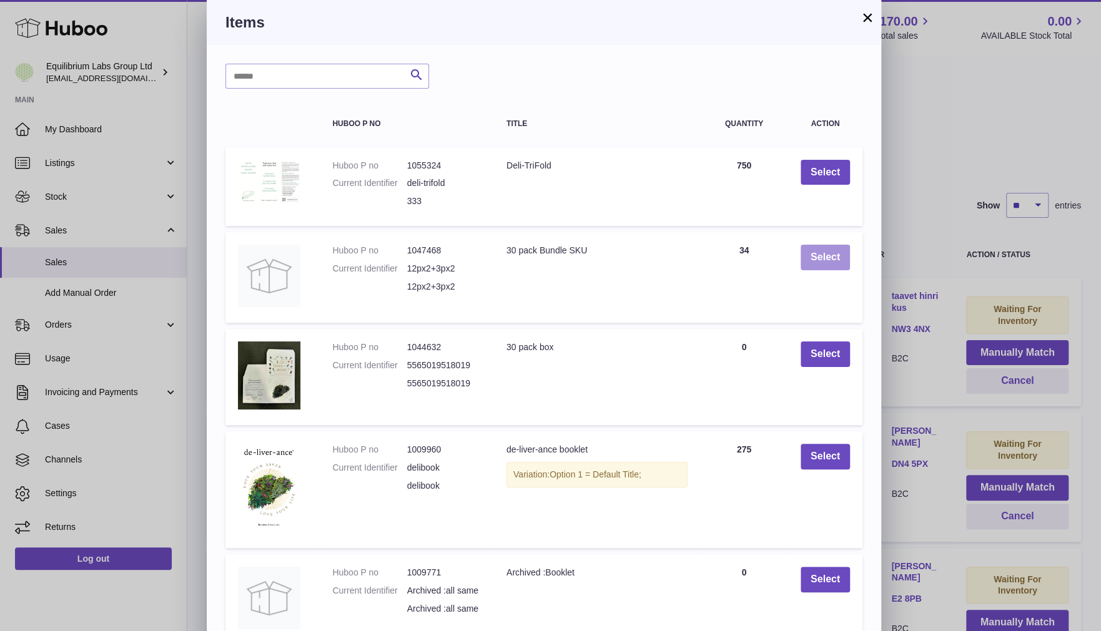
click at [828, 252] on button "Select" at bounding box center [824, 258] width 49 height 26
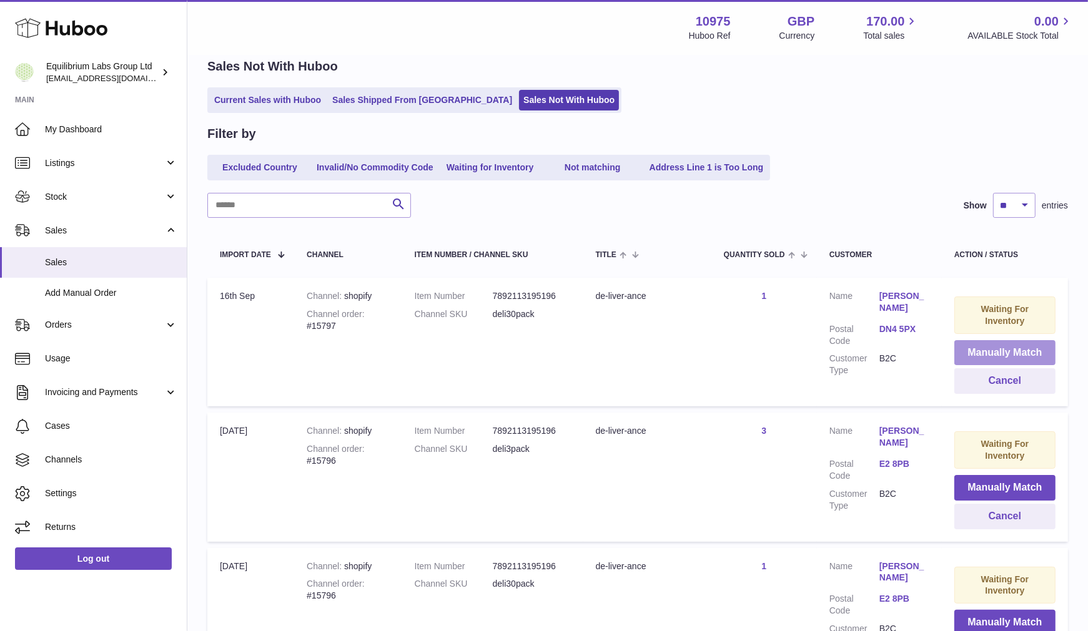
click at [998, 347] on button "Manually Match" at bounding box center [1004, 353] width 101 height 26
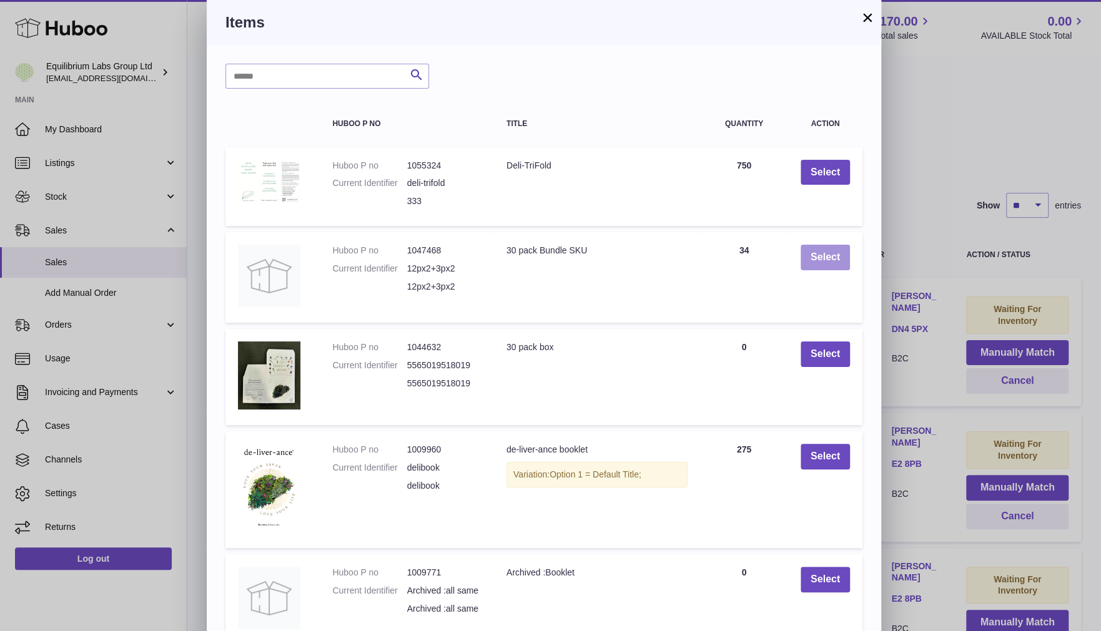
click at [818, 264] on button "Select" at bounding box center [824, 258] width 49 height 26
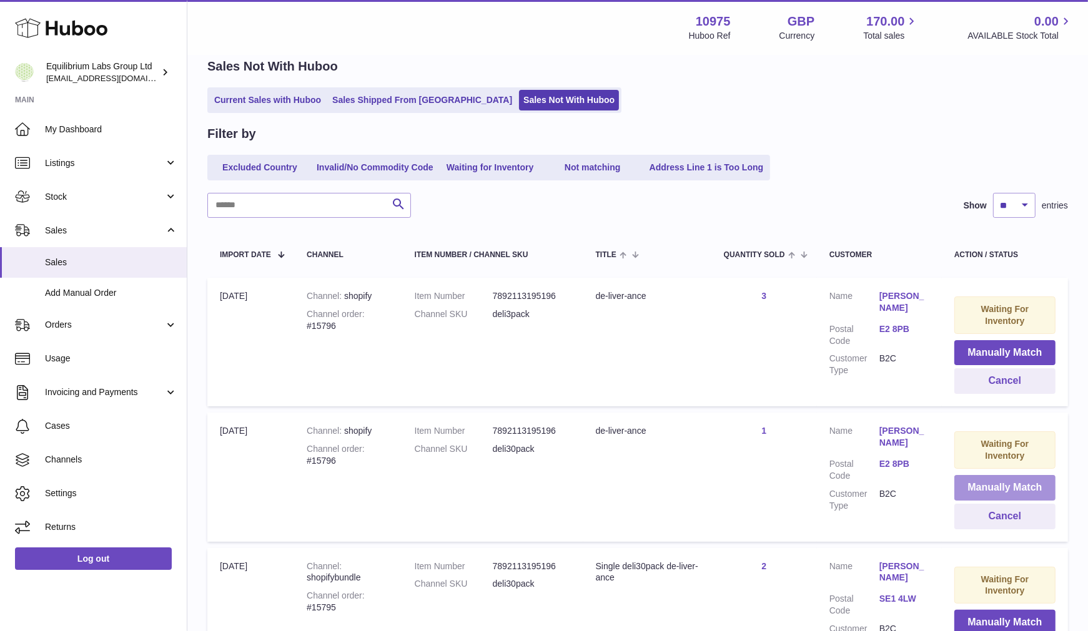
click at [971, 487] on button "Manually Match" at bounding box center [1004, 488] width 101 height 26
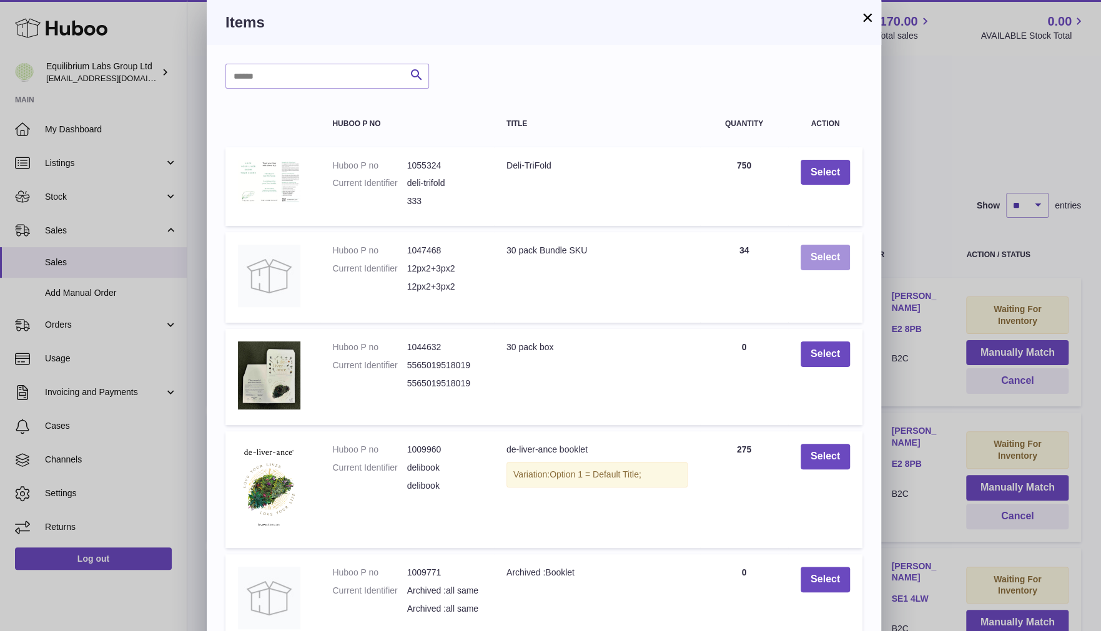
click at [837, 261] on button "Select" at bounding box center [824, 258] width 49 height 26
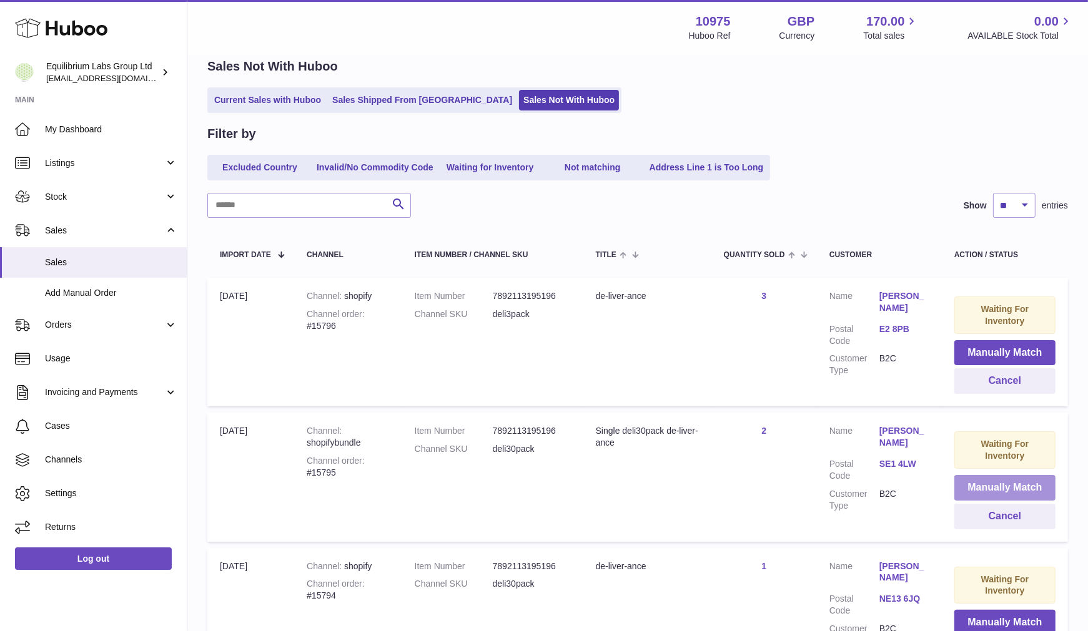
click at [1009, 484] on button "Manually Match" at bounding box center [1004, 488] width 101 height 26
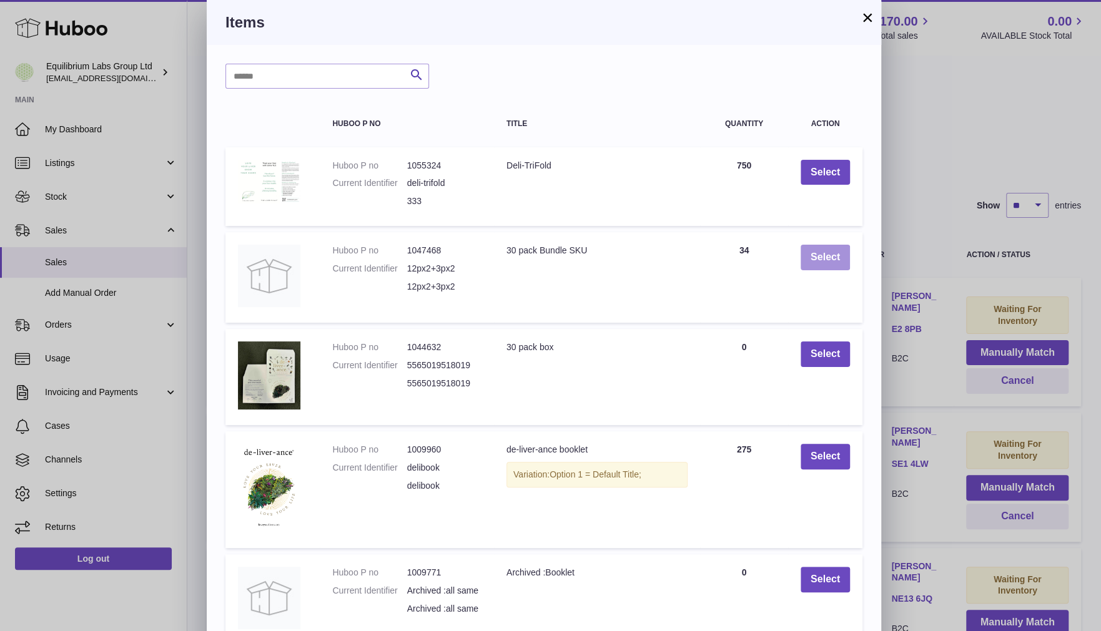
click at [823, 258] on button "Select" at bounding box center [824, 258] width 49 height 26
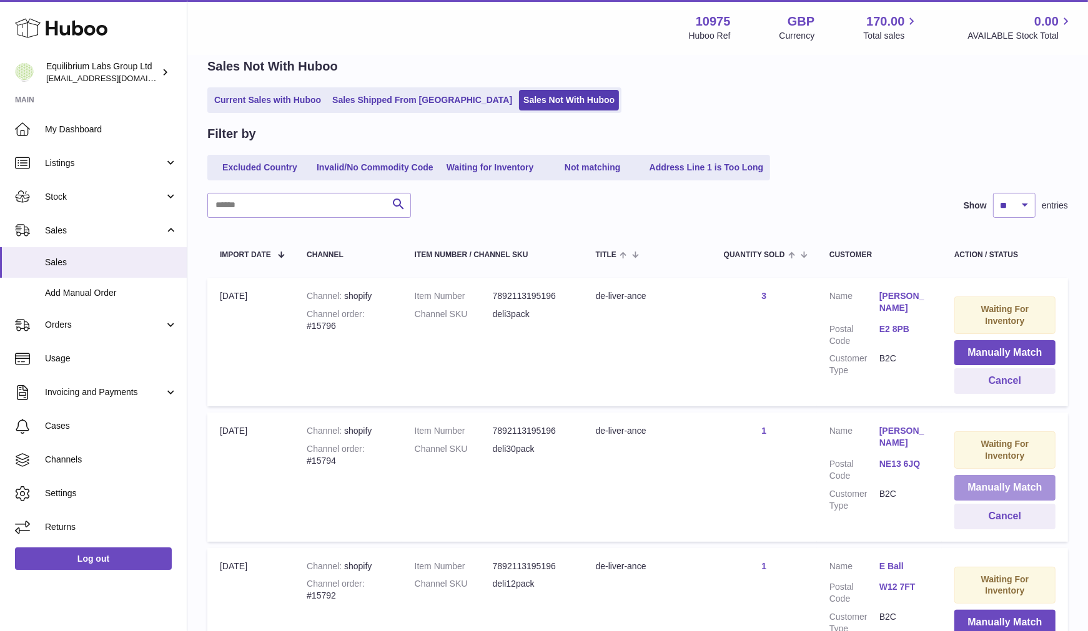
click at [985, 485] on button "Manually Match" at bounding box center [1004, 488] width 101 height 26
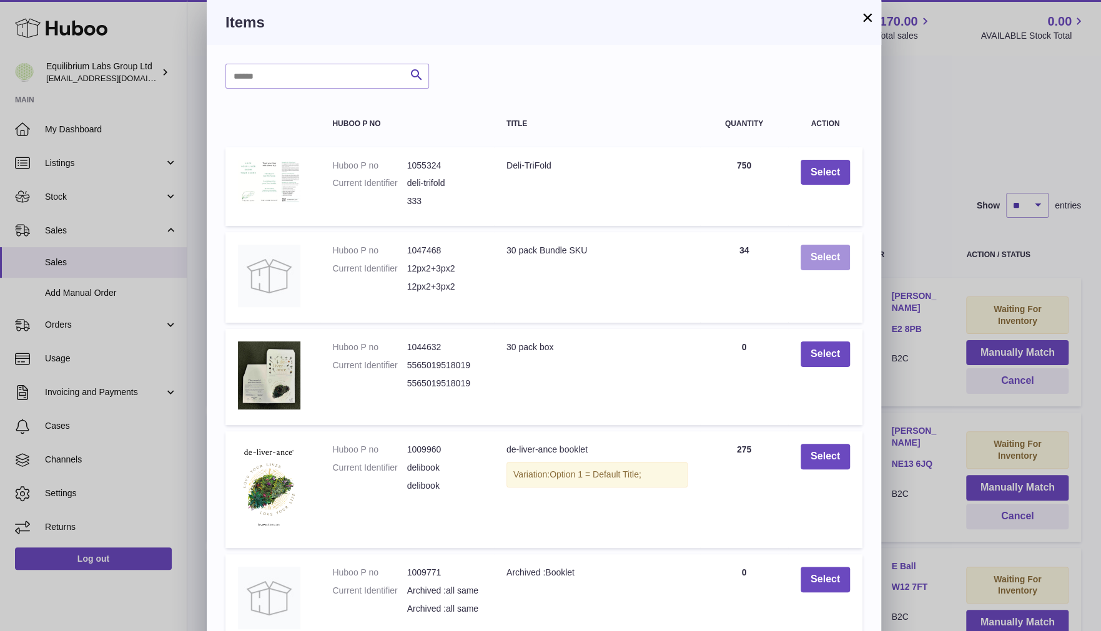
click at [817, 257] on button "Select" at bounding box center [824, 258] width 49 height 26
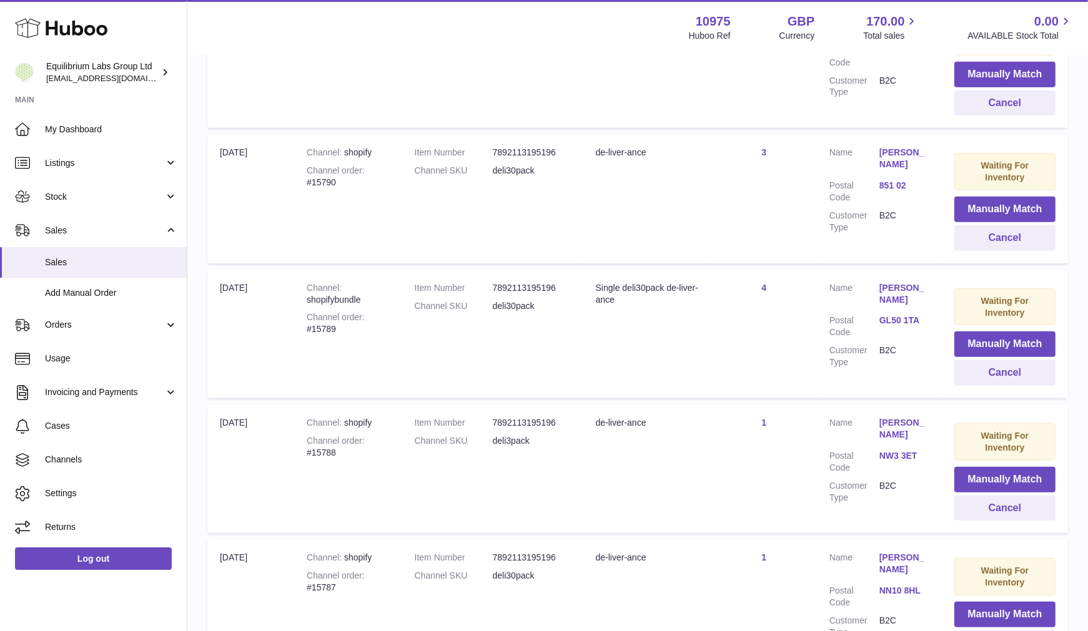
scroll to position [715, 0]
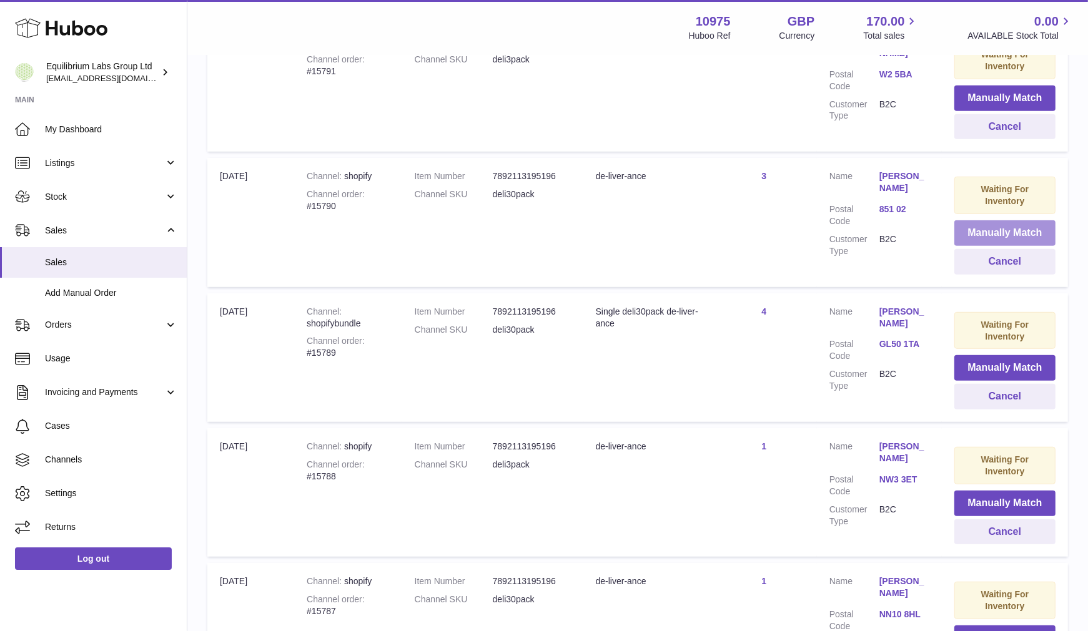
click at [978, 230] on button "Manually Match" at bounding box center [1004, 233] width 101 height 26
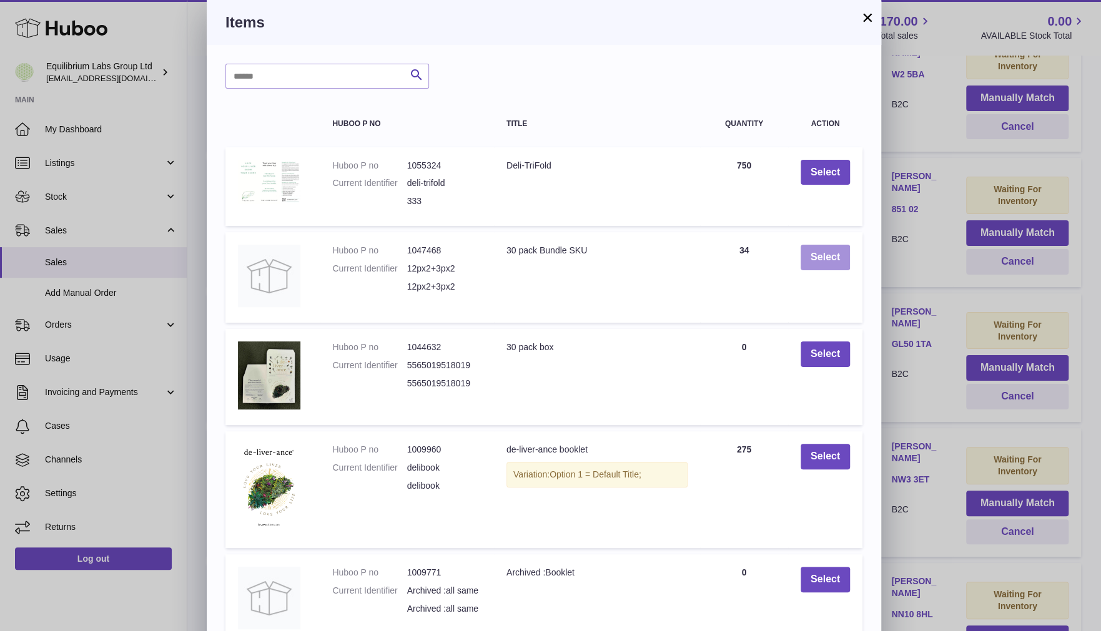
click at [810, 257] on button "Select" at bounding box center [824, 258] width 49 height 26
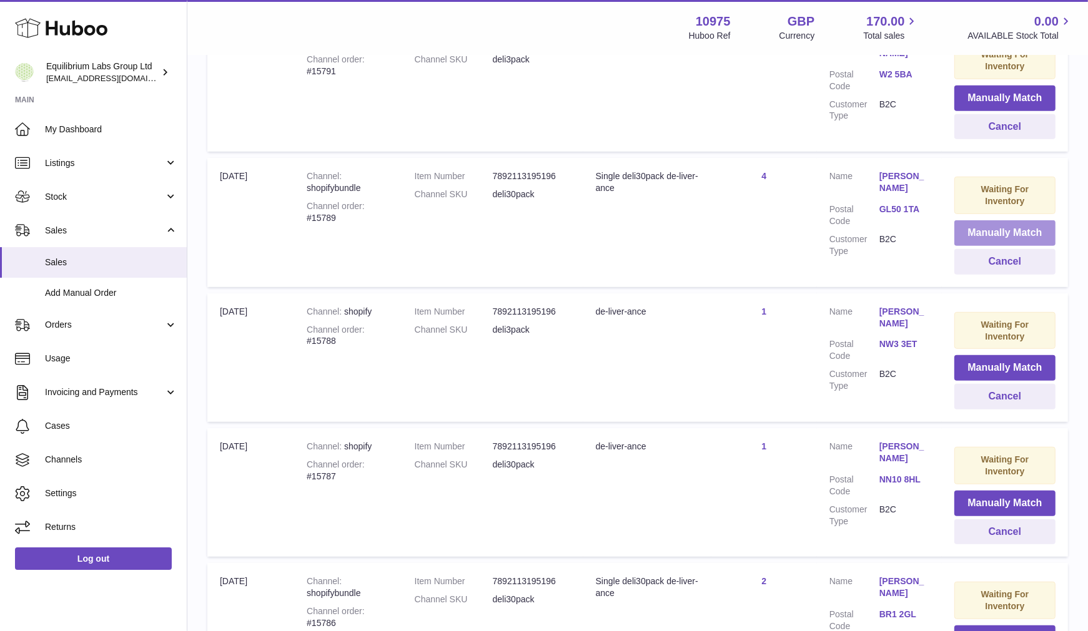
click at [971, 224] on button "Manually Match" at bounding box center [1004, 233] width 101 height 26
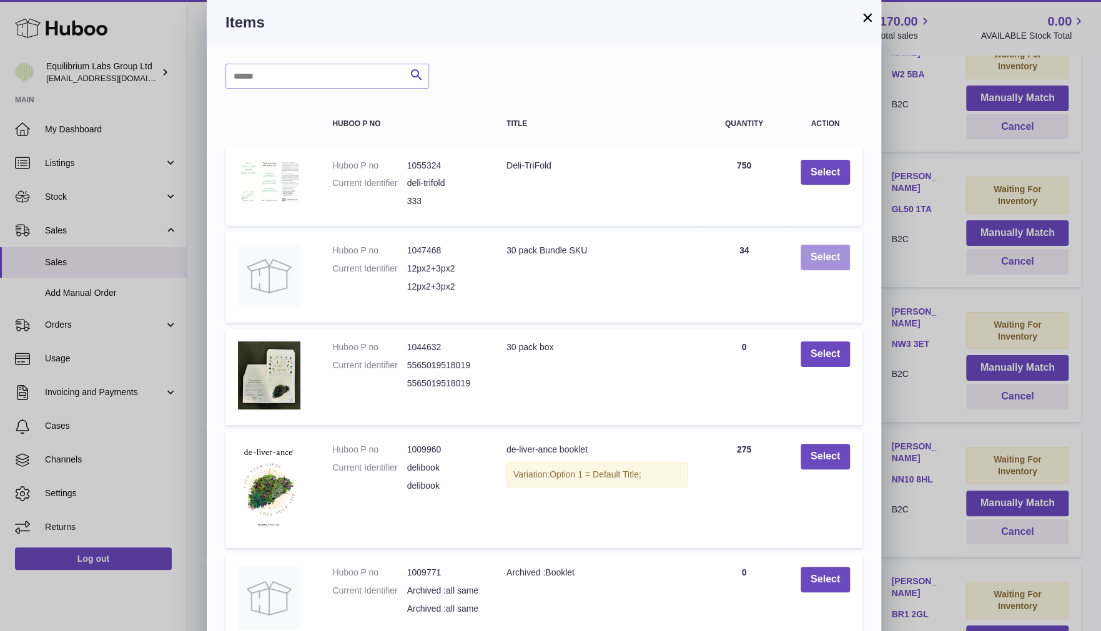
click at [832, 257] on button "Select" at bounding box center [824, 258] width 49 height 26
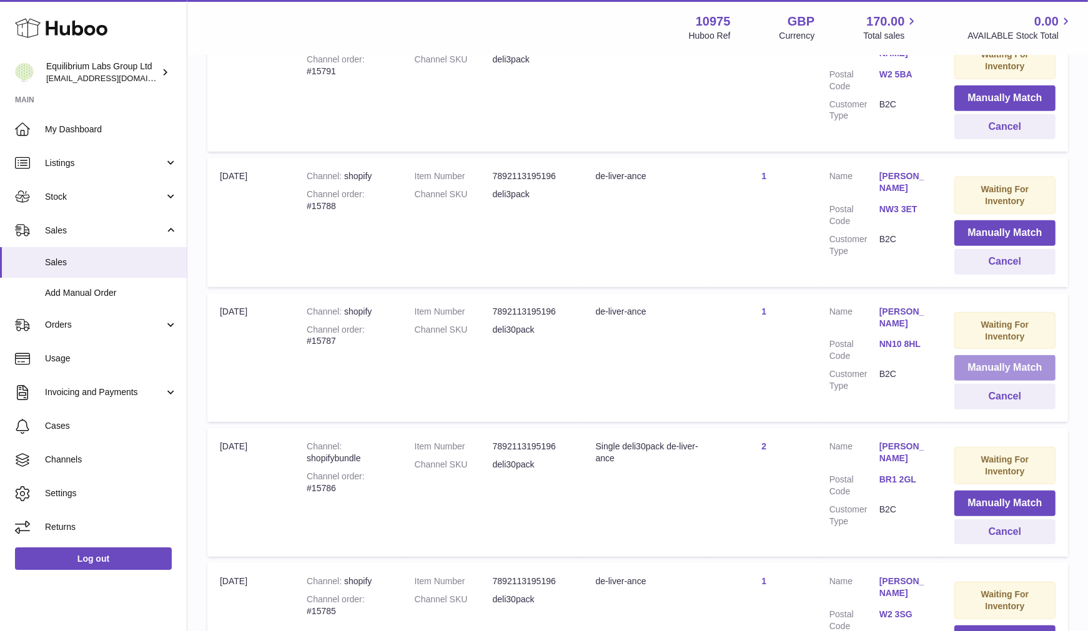
click at [969, 367] on button "Manually Match" at bounding box center [1004, 368] width 101 height 26
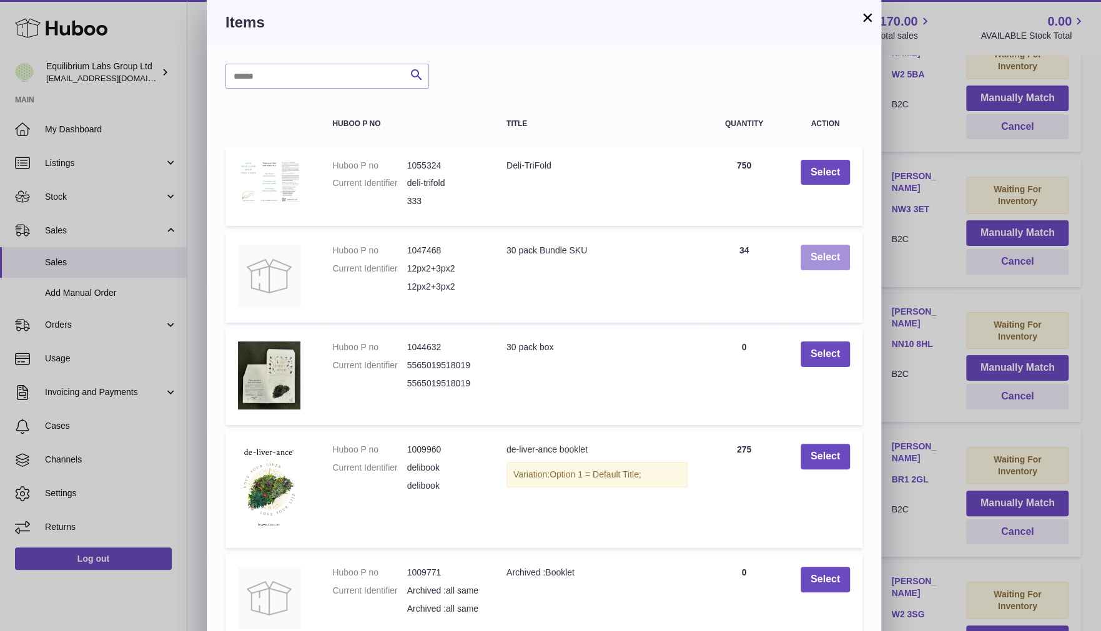
click at [833, 262] on button "Select" at bounding box center [824, 258] width 49 height 26
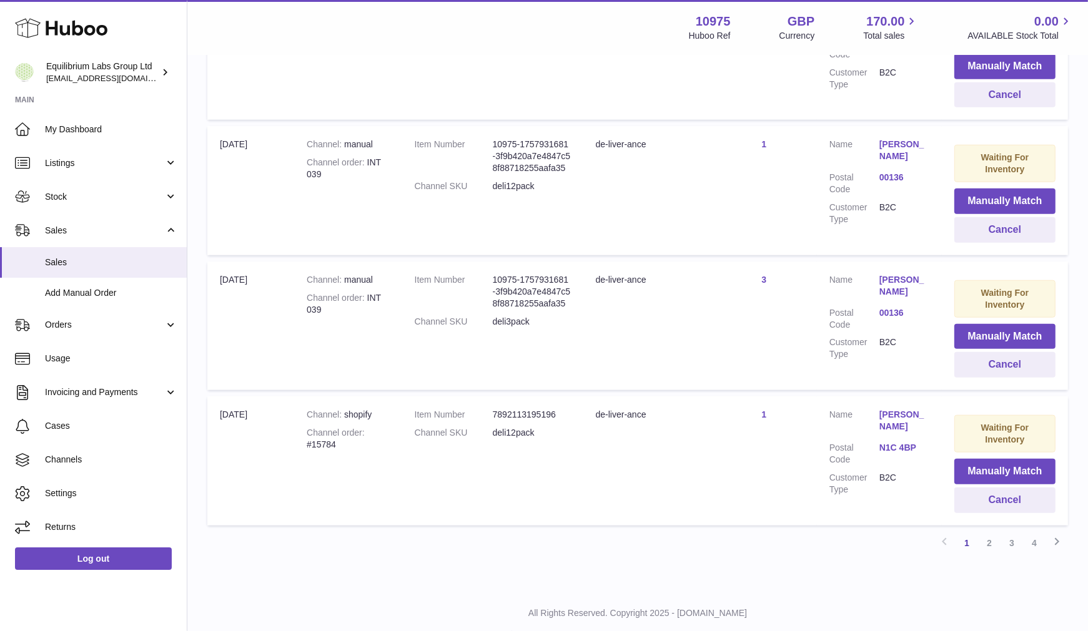
scroll to position [1180, 0]
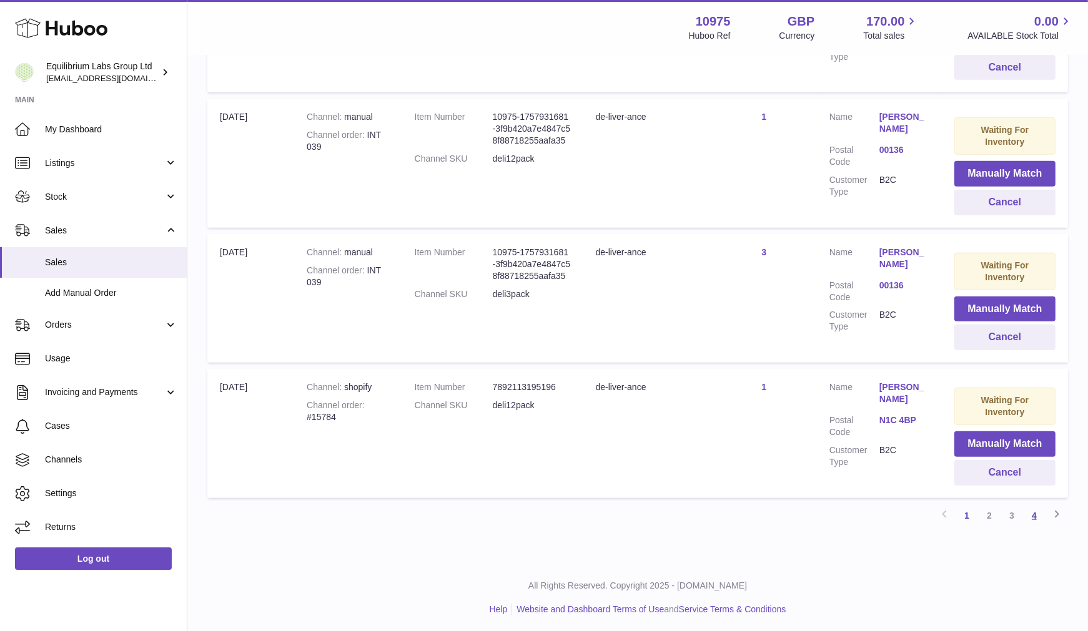
click at [1034, 511] on link "4" at bounding box center [1034, 515] width 22 height 22
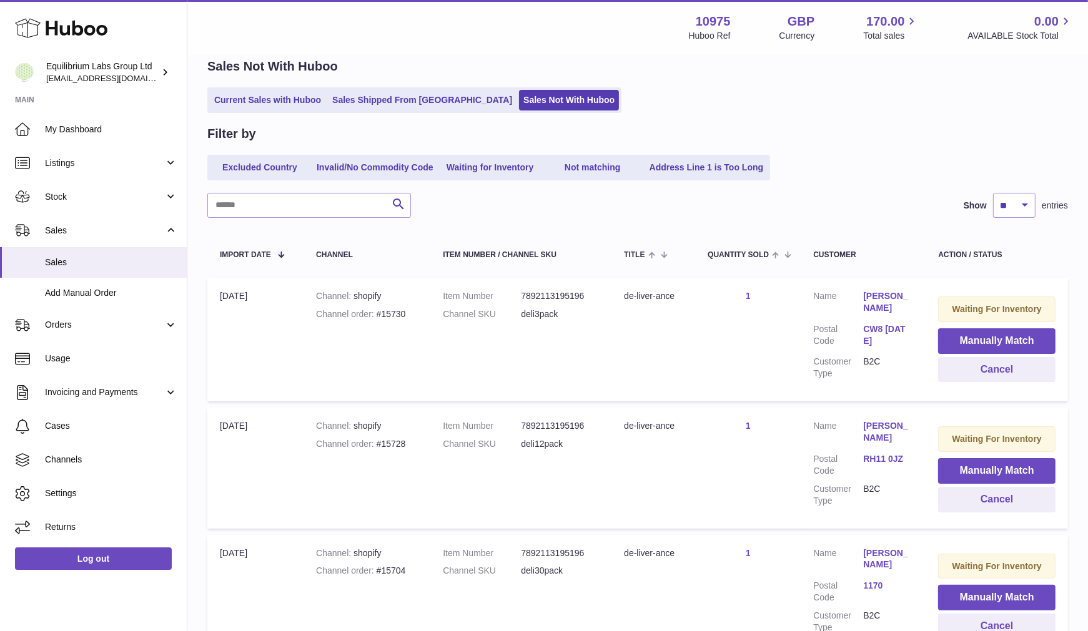
scroll to position [212, 0]
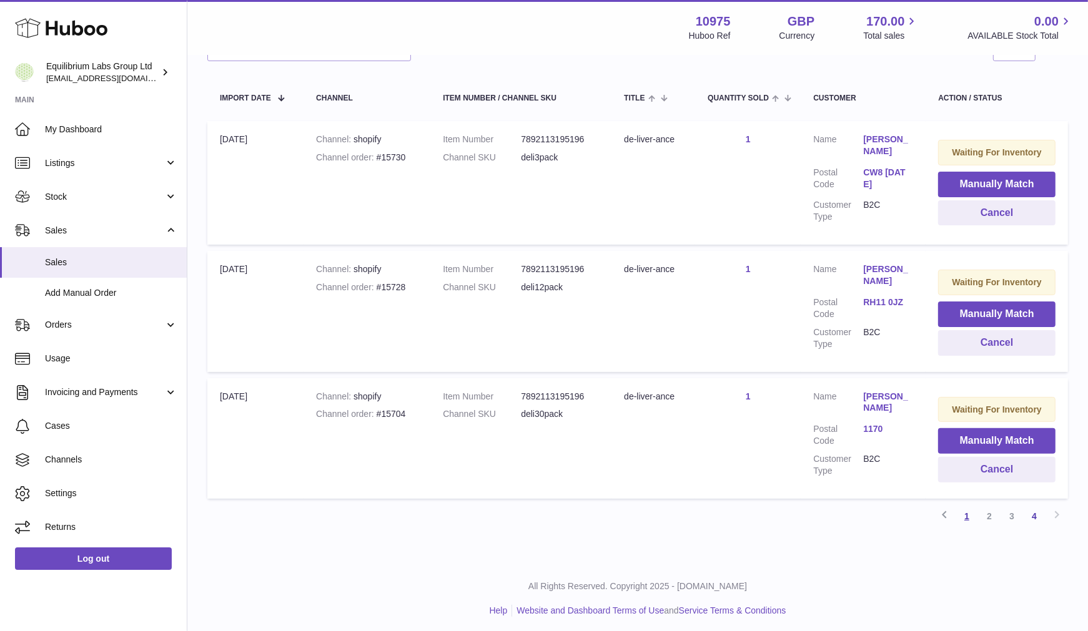
click at [965, 517] on link "1" at bounding box center [966, 516] width 22 height 22
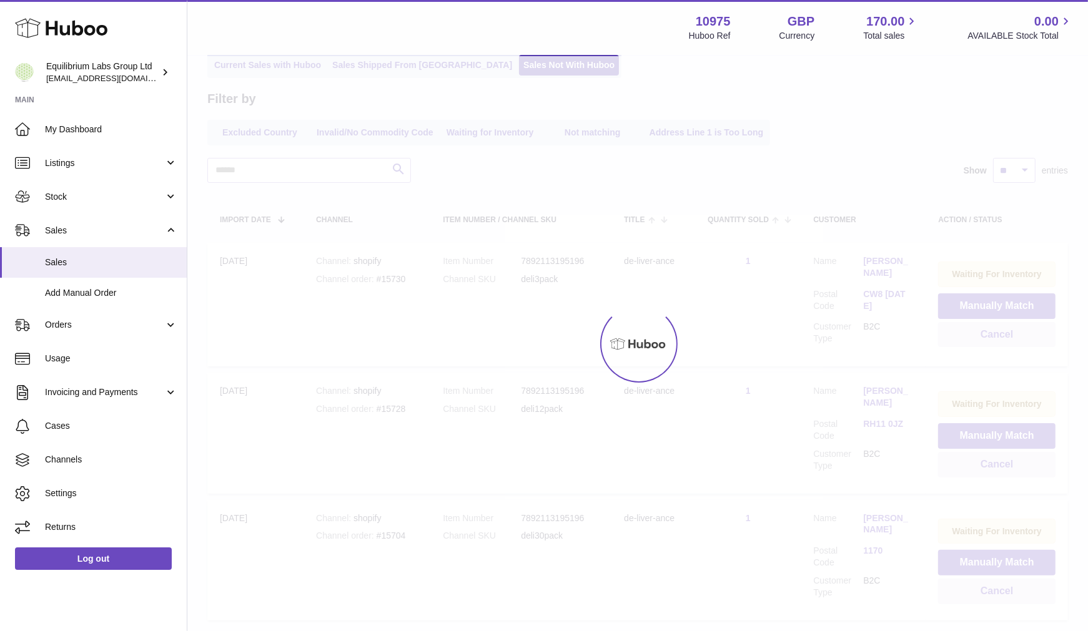
scroll to position [56, 0]
